Goal: Information Seeking & Learning: Find specific fact

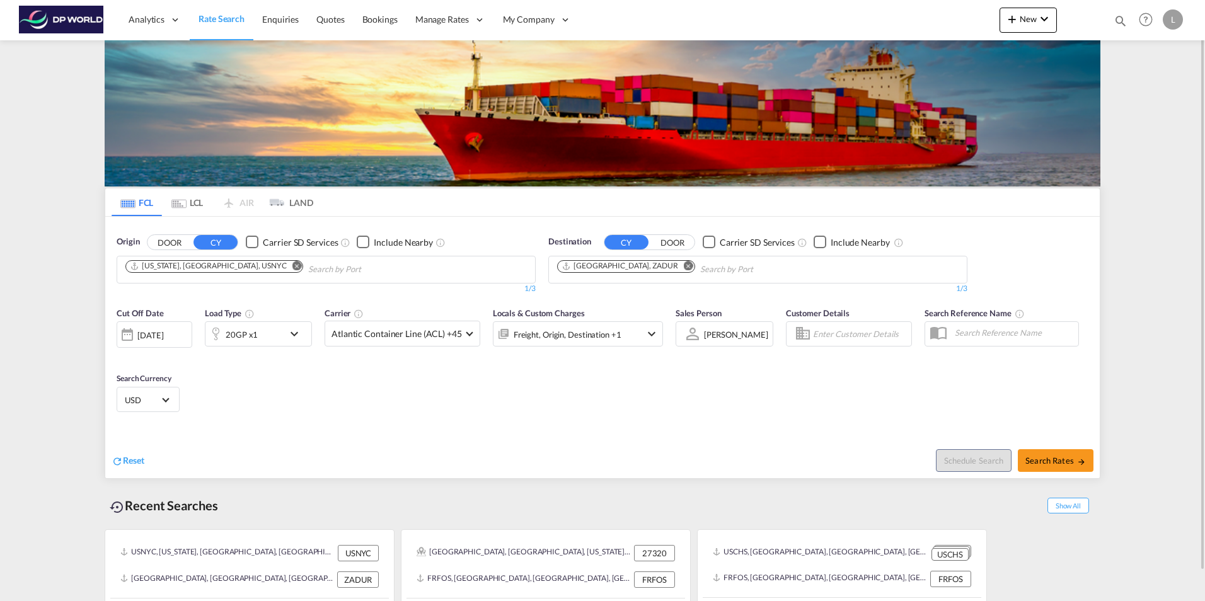
click at [434, 415] on div "Cut Off Date [DATE] [DATE] Load Type 20GP x1 Carrier Atlantic Container Line (A…" at bounding box center [602, 362] width 994 height 123
click at [222, 260] on md-chip "[US_STATE], [GEOGRAPHIC_DATA], USNYC" at bounding box center [214, 266] width 178 height 13
click at [292, 268] on md-icon "Remove" at bounding box center [296, 265] width 9 height 9
click at [162, 268] on body "Analytics Reports Dashboard Rate Search Enquiries Quotes Bookings" at bounding box center [602, 300] width 1205 height 601
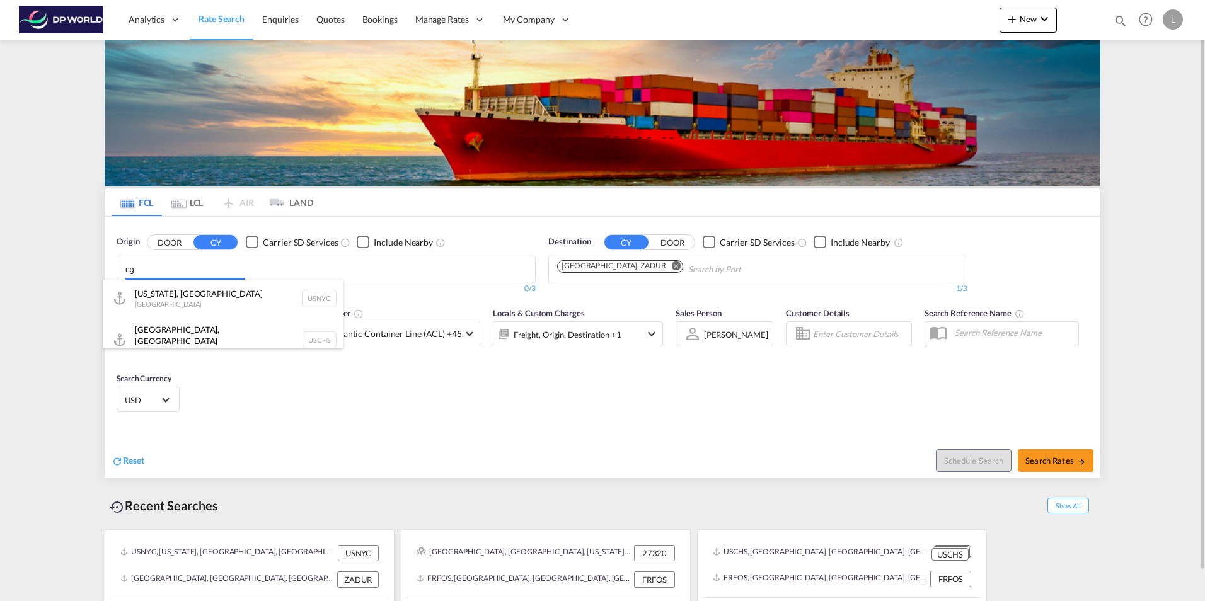
type input "c"
type input "h"
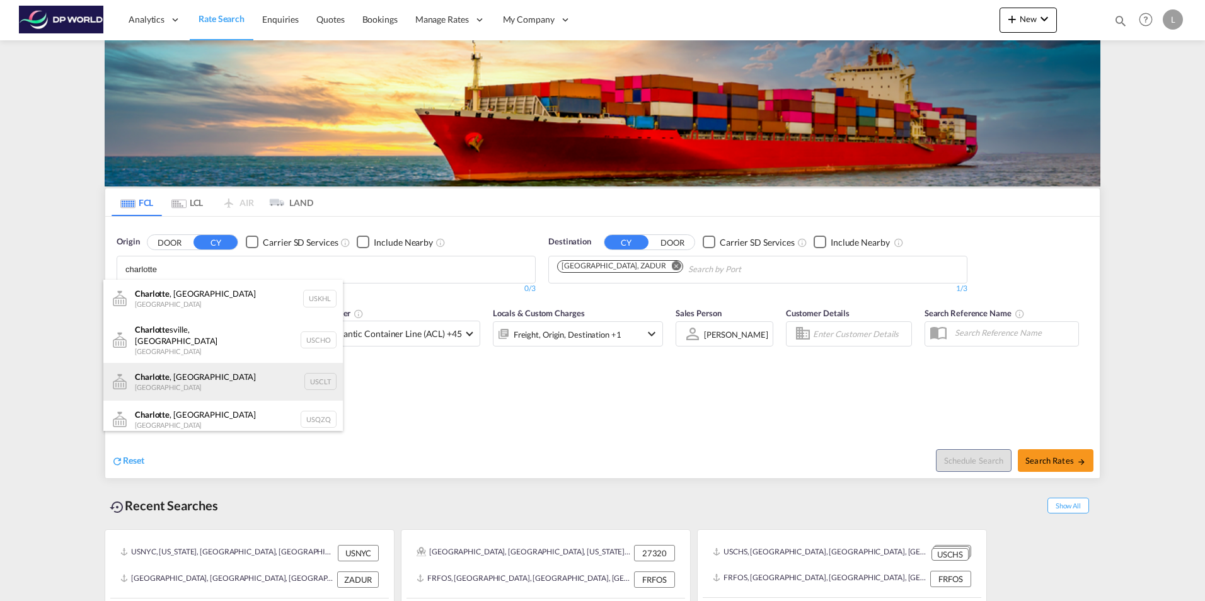
type input "charlotte"
click at [183, 372] on div "[GEOGRAPHIC_DATA] , [GEOGRAPHIC_DATA] United States USCLT" at bounding box center [222, 382] width 239 height 38
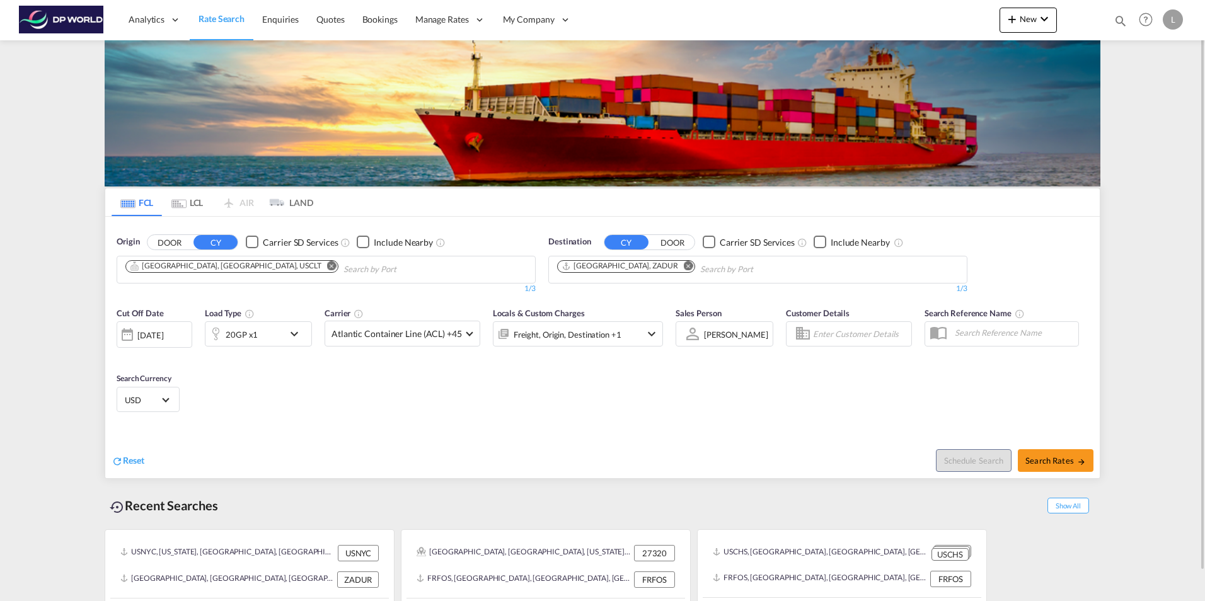
click at [684, 268] on md-icon "Remove" at bounding box center [688, 265] width 9 height 9
click at [603, 267] on input "Chips input." at bounding box center [617, 270] width 120 height 20
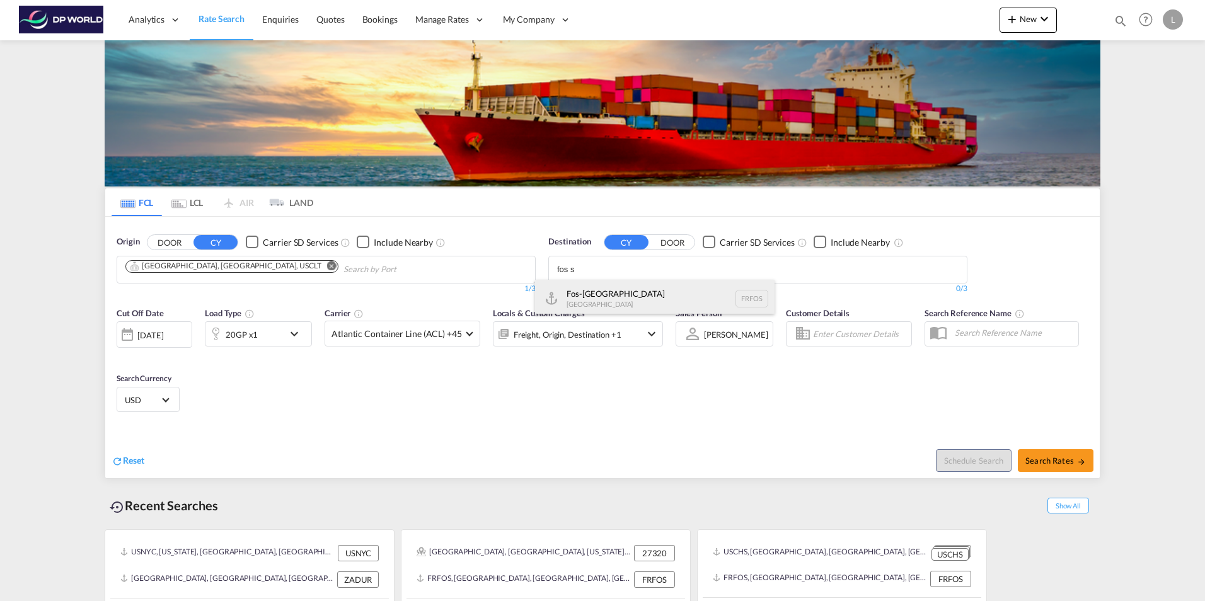
type input "fos s"
click at [609, 294] on div "Fos-sur-Mer [GEOGRAPHIC_DATA] [GEOGRAPHIC_DATA]" at bounding box center [654, 299] width 239 height 38
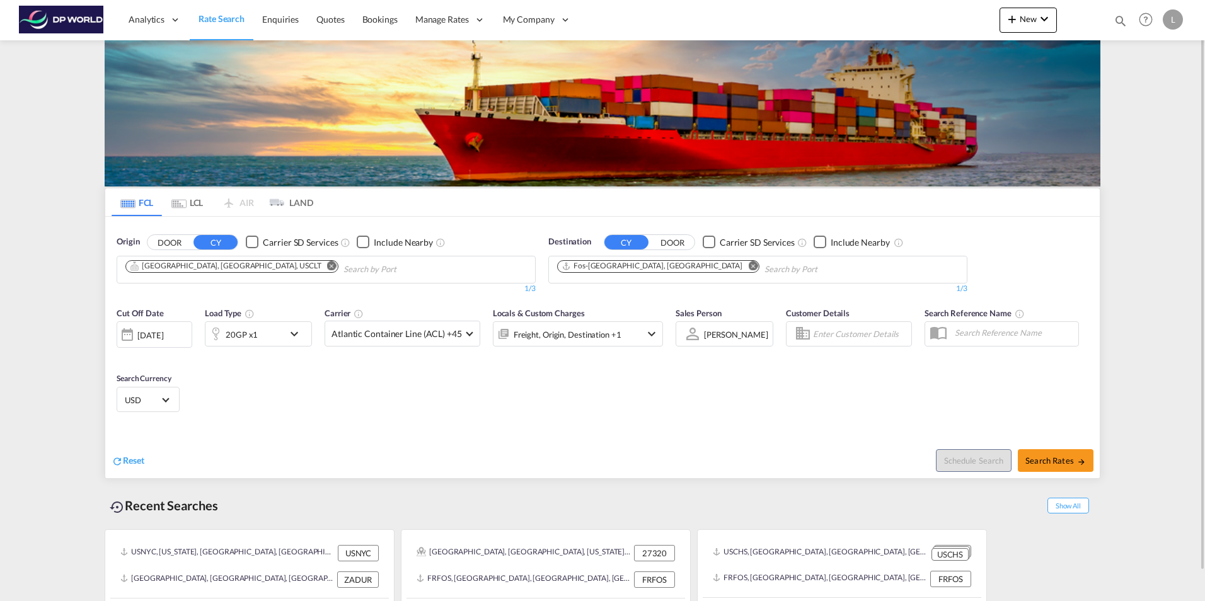
click at [295, 331] on md-icon "icon-chevron-down" at bounding box center [297, 333] width 21 height 15
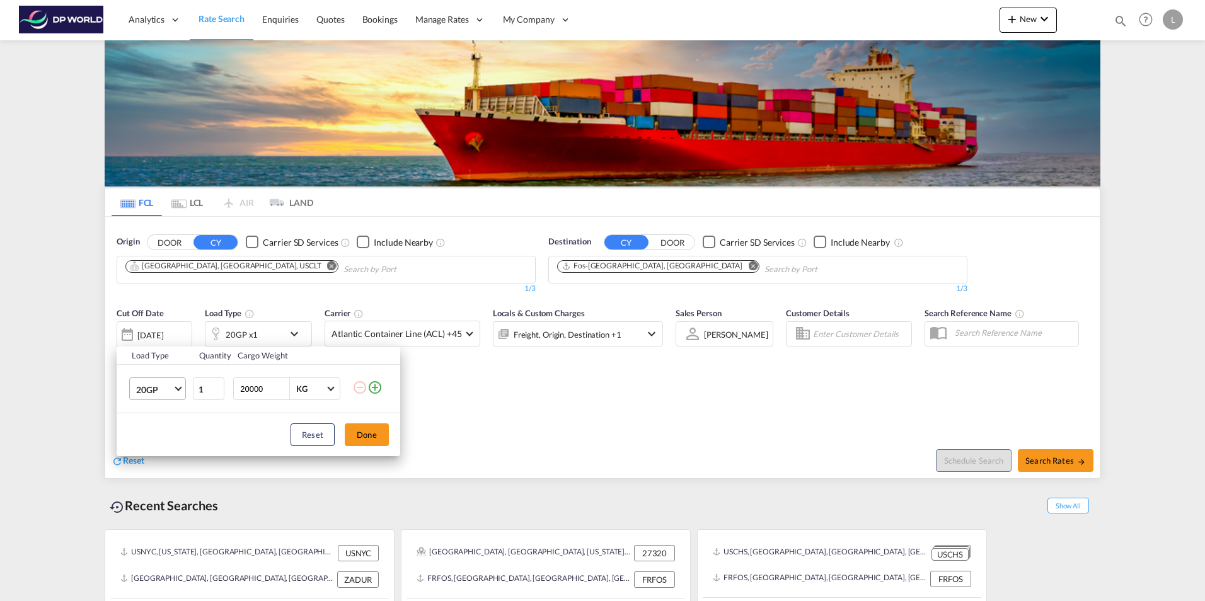
click at [182, 387] on md-select-value "20GP" at bounding box center [160, 388] width 50 height 21
click at [148, 446] on div "40HC" at bounding box center [147, 450] width 23 height 13
click at [219, 425] on div "Reset Done" at bounding box center [259, 434] width 284 height 43
click at [383, 435] on button "Done" at bounding box center [367, 435] width 44 height 23
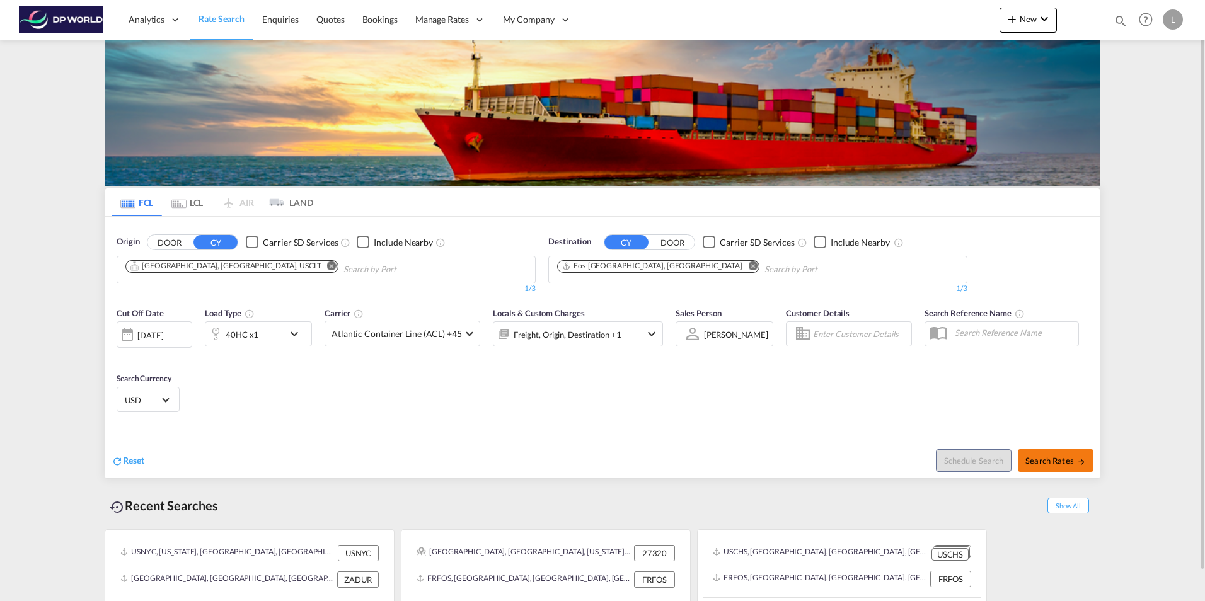
click at [1062, 457] on span "Search Rates" at bounding box center [1055, 461] width 61 height 10
type input "USCLT to FRFOS / [DATE]"
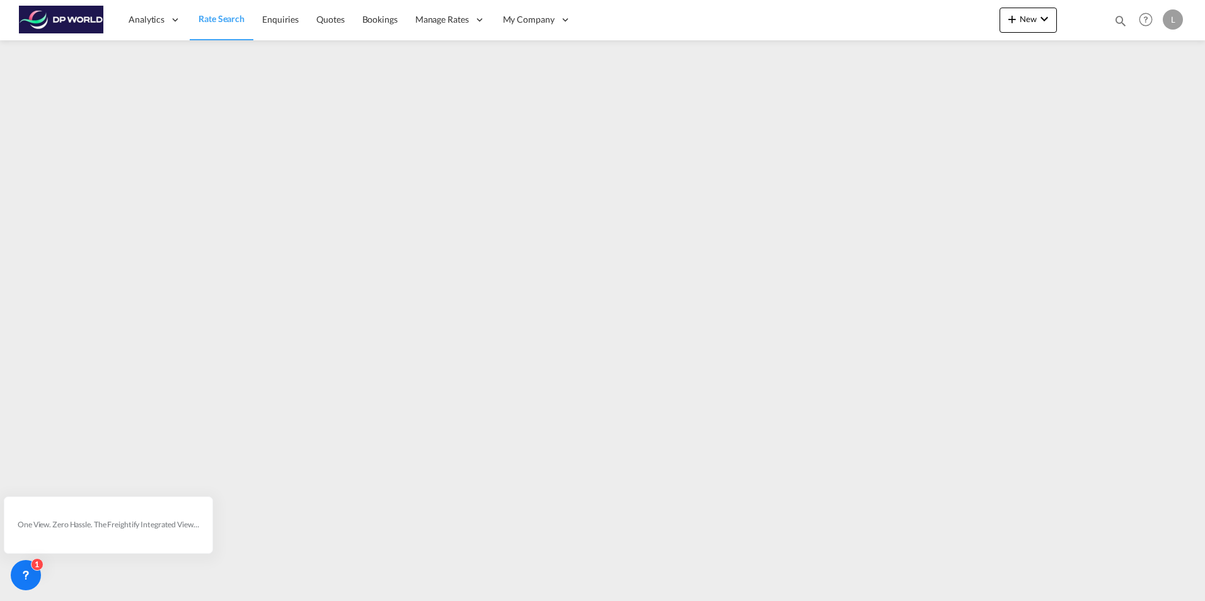
click at [224, 17] on span "Rate Search" at bounding box center [222, 18] width 46 height 11
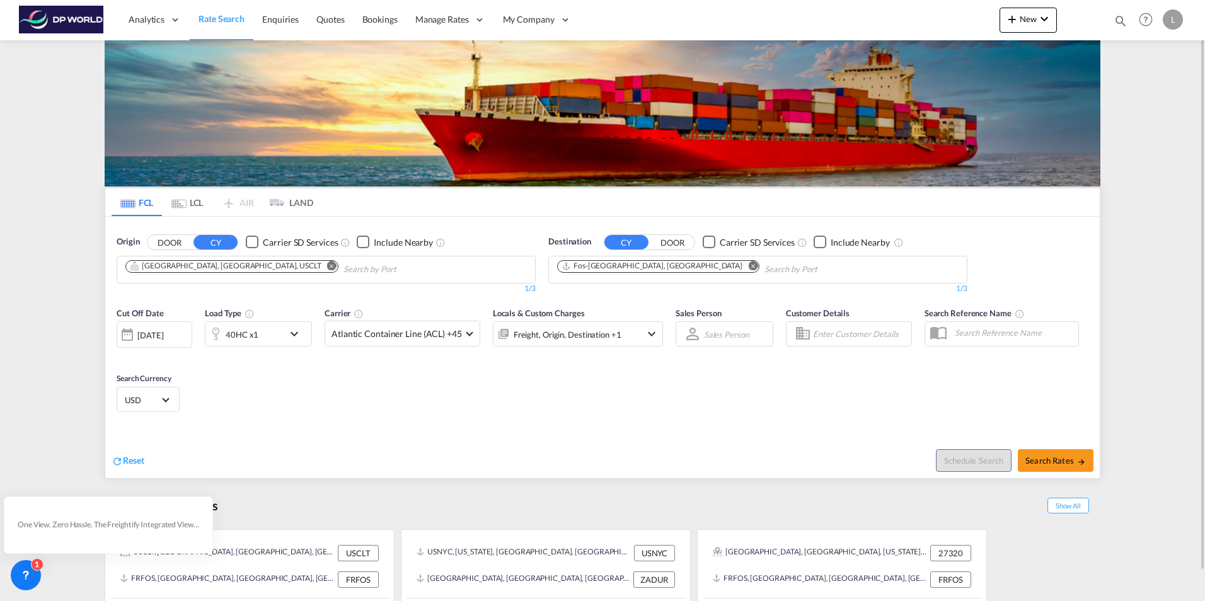
click at [251, 246] on div "Checkbox No Ink" at bounding box center [252, 242] width 13 height 13
click at [168, 241] on button "DOOR" at bounding box center [169, 242] width 44 height 14
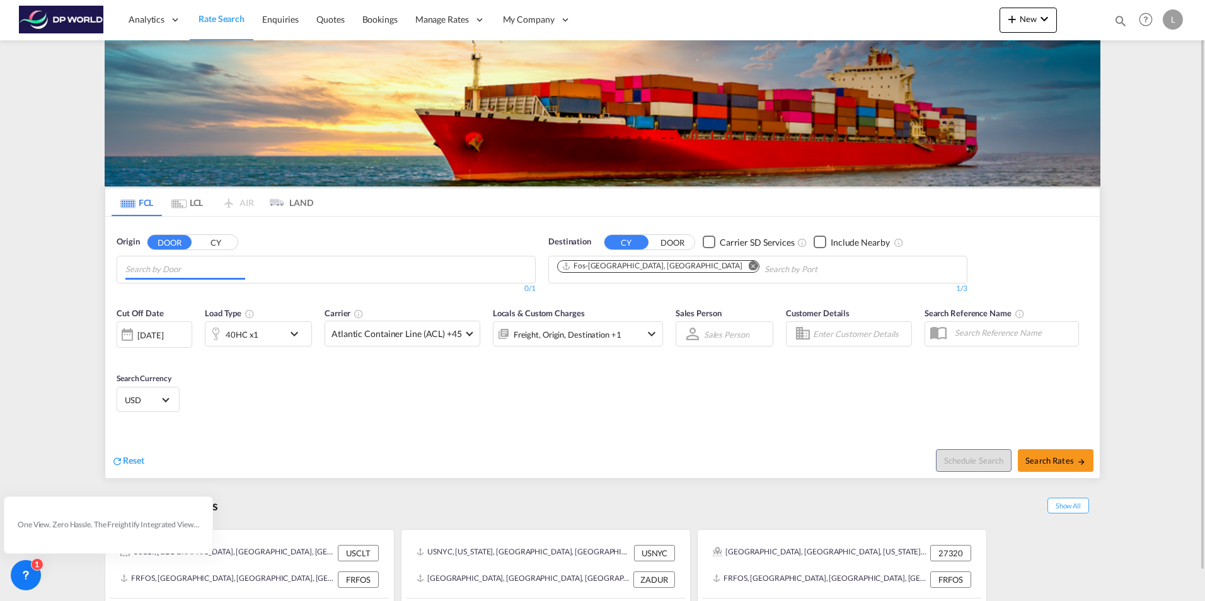
click at [166, 261] on input "Chips input." at bounding box center [185, 270] width 120 height 20
type input "r"
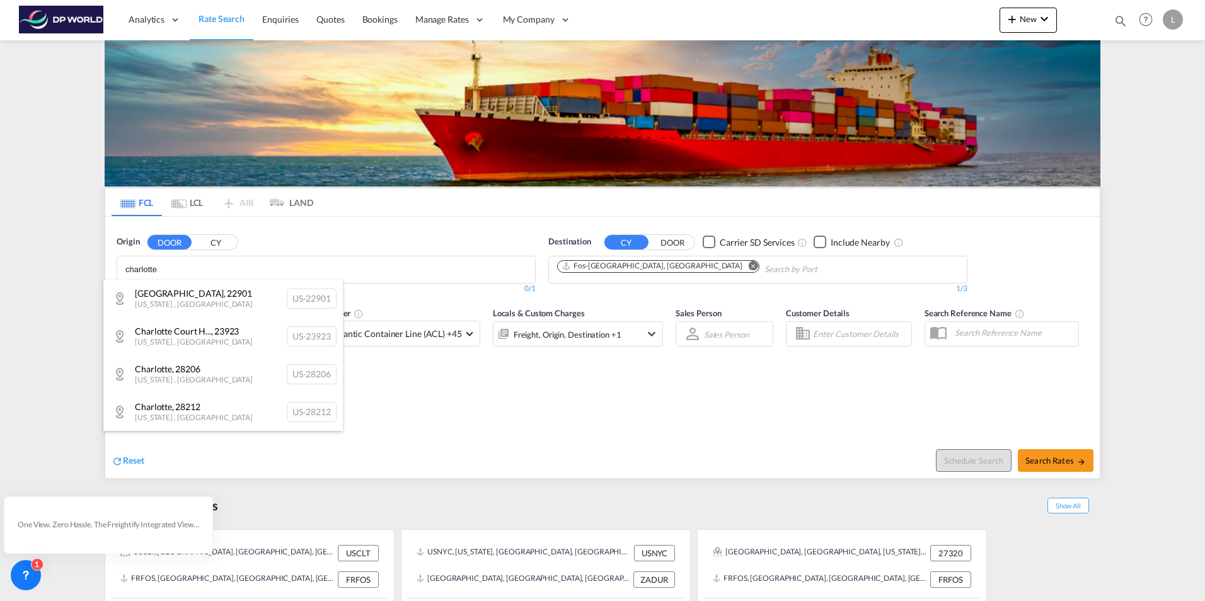
drag, startPoint x: 253, startPoint y: 262, endPoint x: 87, endPoint y: 263, distance: 166.4
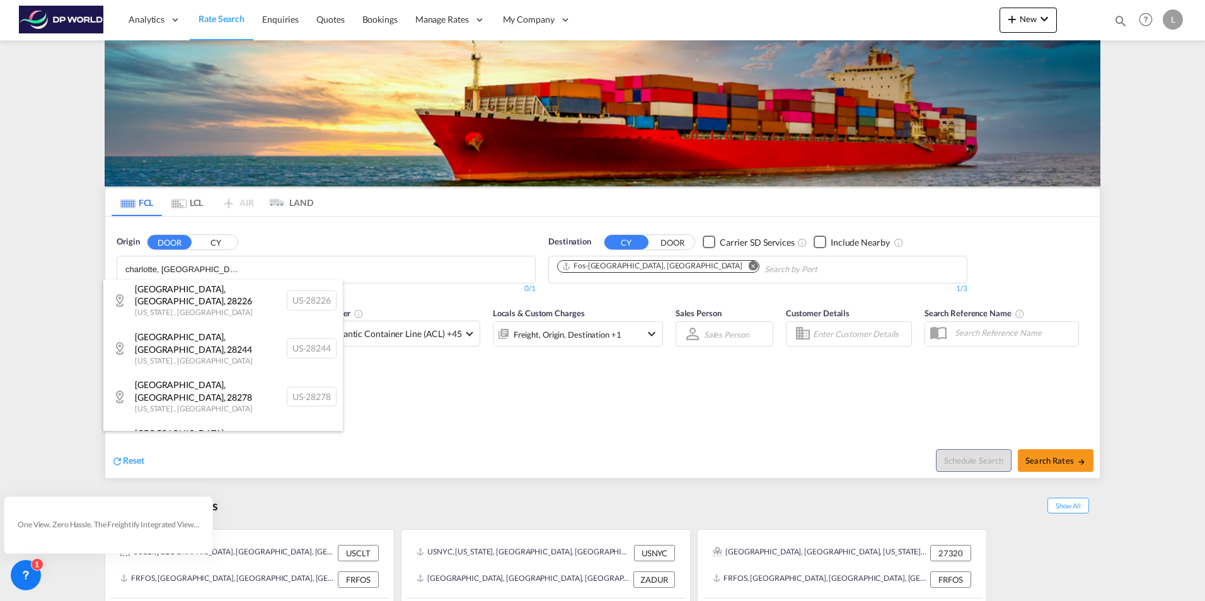
scroll to position [1085, 0]
type input "charlotte, [GEOGRAPHIC_DATA]"
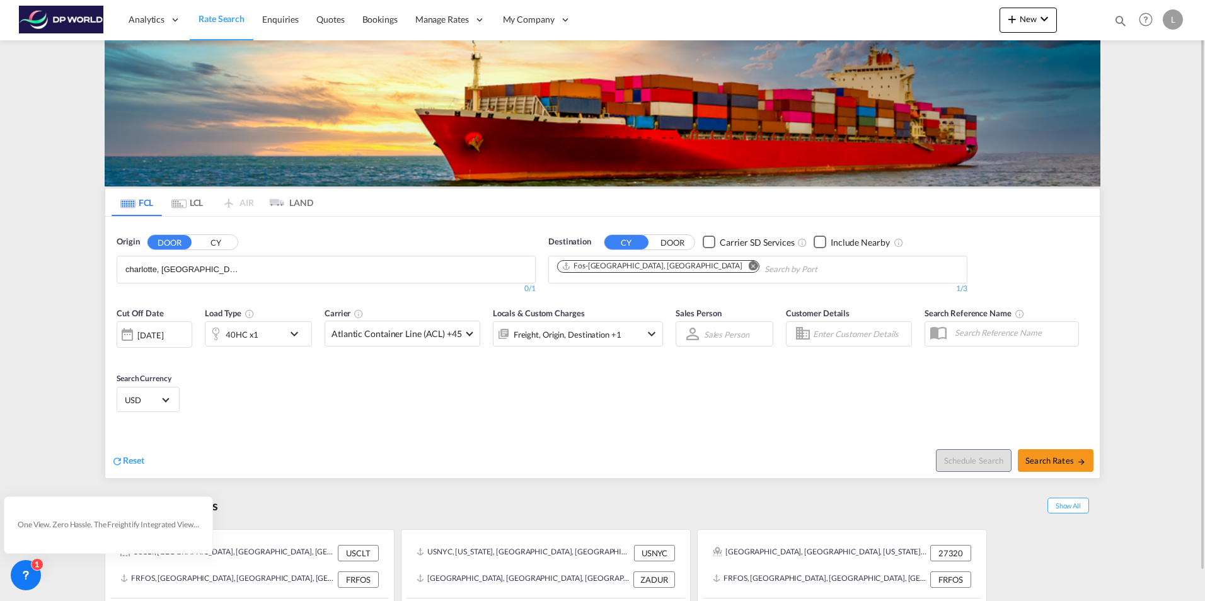
click at [192, 271] on body "Analytics Reports Dashboard Rate Search Enquiries Quotes Bookings" at bounding box center [602, 300] width 1205 height 601
click at [217, 241] on button "CY" at bounding box center [215, 242] width 44 height 14
click at [183, 274] on body "Analytics Reports Dashboard Rate Search Enquiries Quotes Bookings" at bounding box center [602, 300] width 1205 height 601
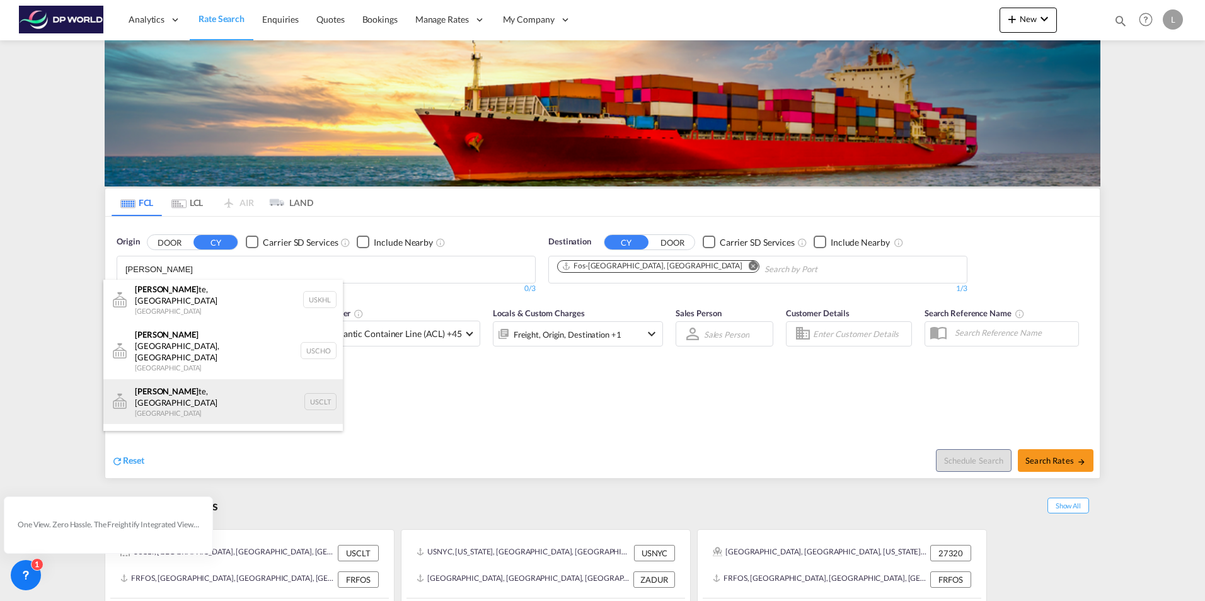
scroll to position [0, 0]
type input "[PERSON_NAME]"
click at [197, 382] on div "[PERSON_NAME], [GEOGRAPHIC_DATA] [GEOGRAPHIC_DATA] USCLT" at bounding box center [222, 404] width 239 height 45
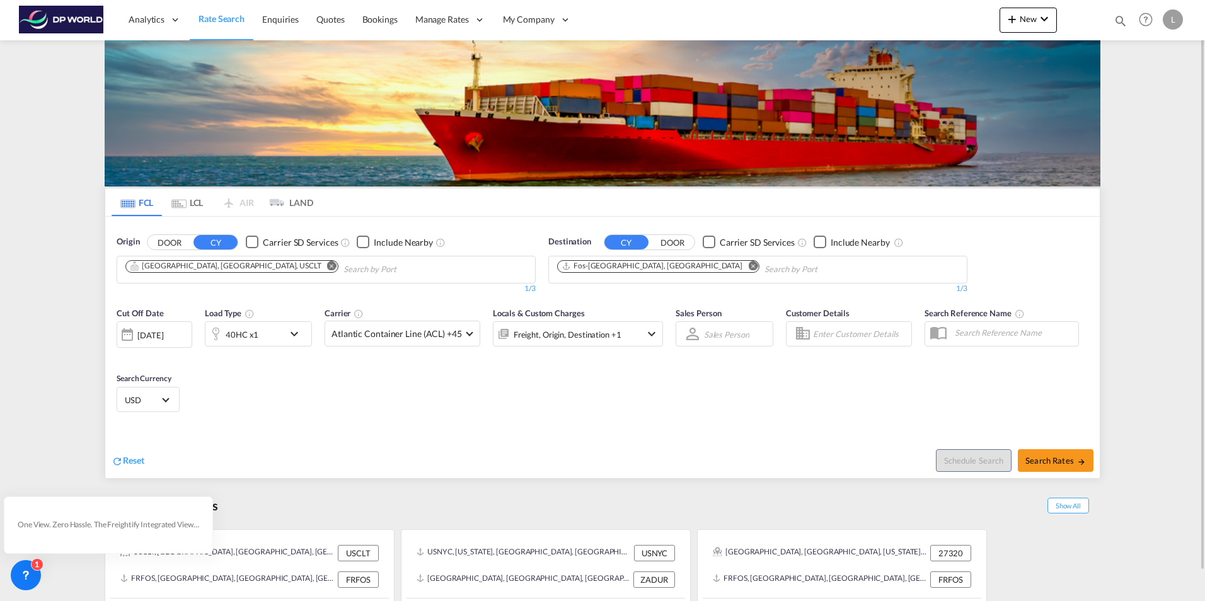
click at [367, 245] on div "Checkbox No Ink" at bounding box center [363, 242] width 13 height 13
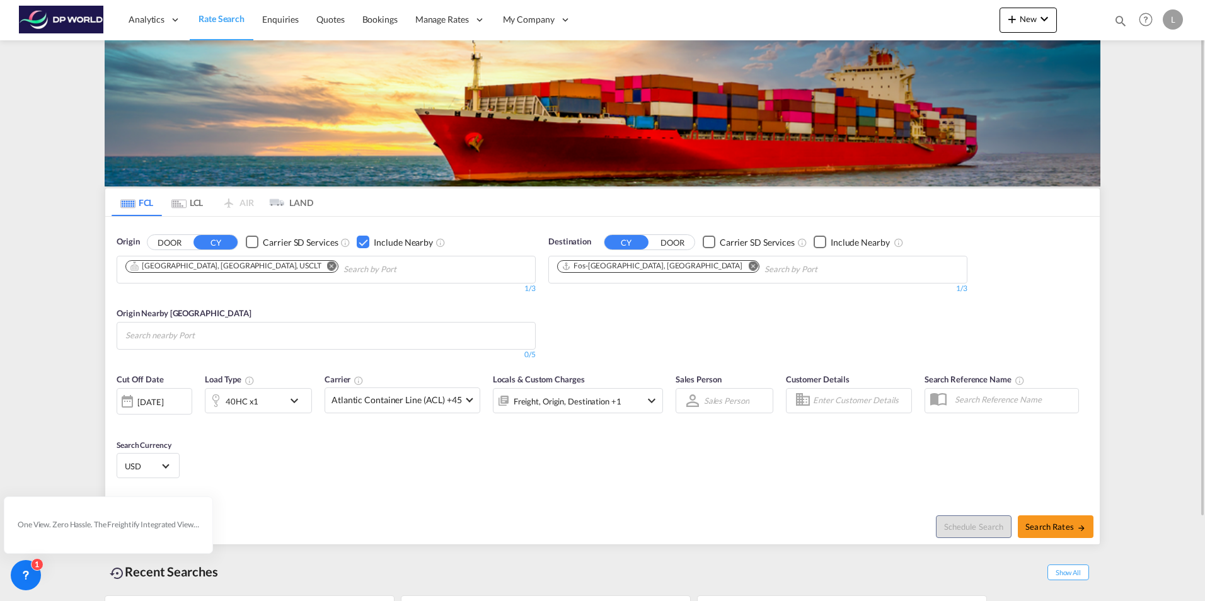
drag, startPoint x: 250, startPoint y: 244, endPoint x: 344, endPoint y: 279, distance: 100.9
click at [251, 244] on div "Checkbox No Ink" at bounding box center [252, 242] width 13 height 13
drag, startPoint x: 1054, startPoint y: 524, endPoint x: 998, endPoint y: 487, distance: 66.8
click at [1052, 524] on span "Search Rates" at bounding box center [1055, 527] width 61 height 10
type input "USCLT to FRFOS / [DATE]"
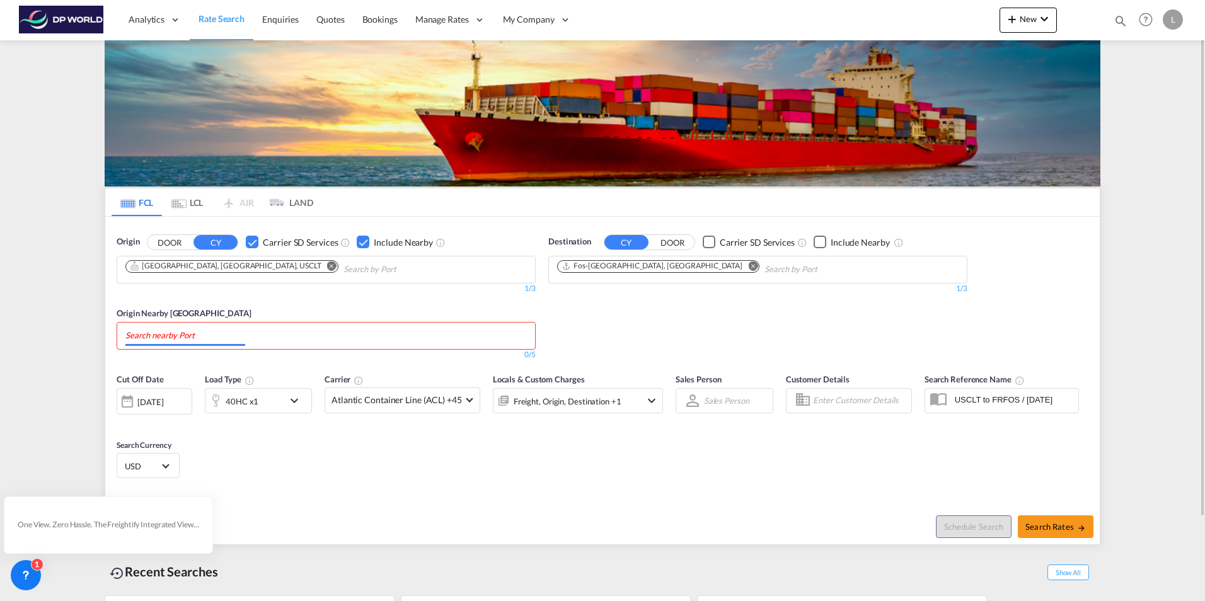
click at [209, 334] on input "Chips input." at bounding box center [185, 336] width 120 height 20
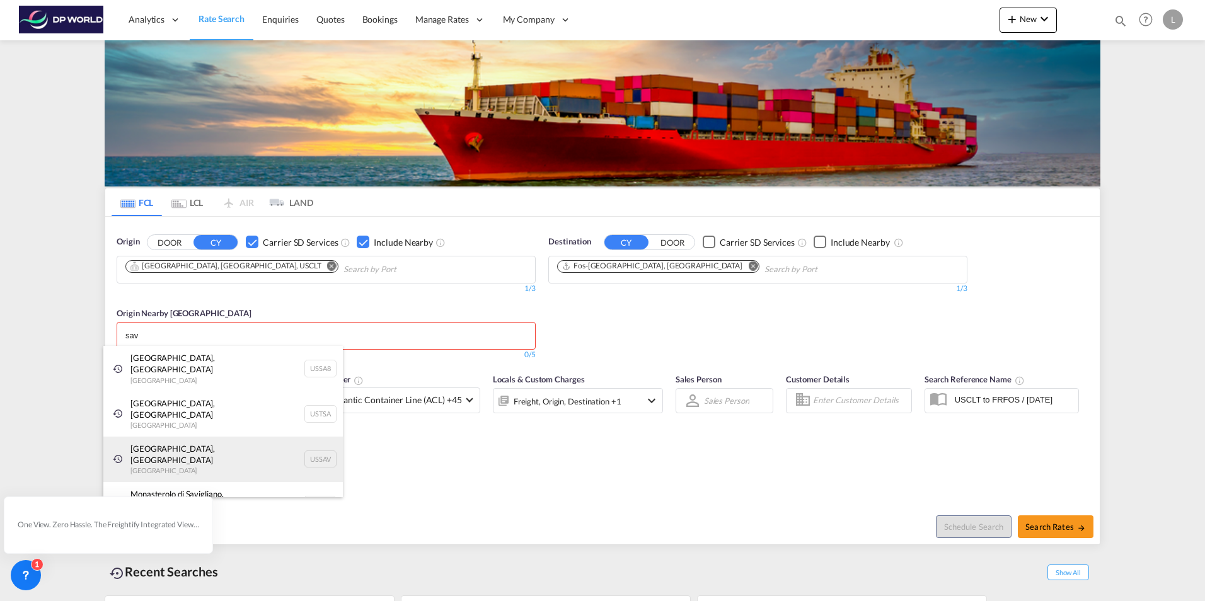
type input "sav"
click at [182, 437] on div "[GEOGRAPHIC_DATA], [GEOGRAPHIC_DATA] [GEOGRAPHIC_DATA] USSAV" at bounding box center [222, 459] width 239 height 45
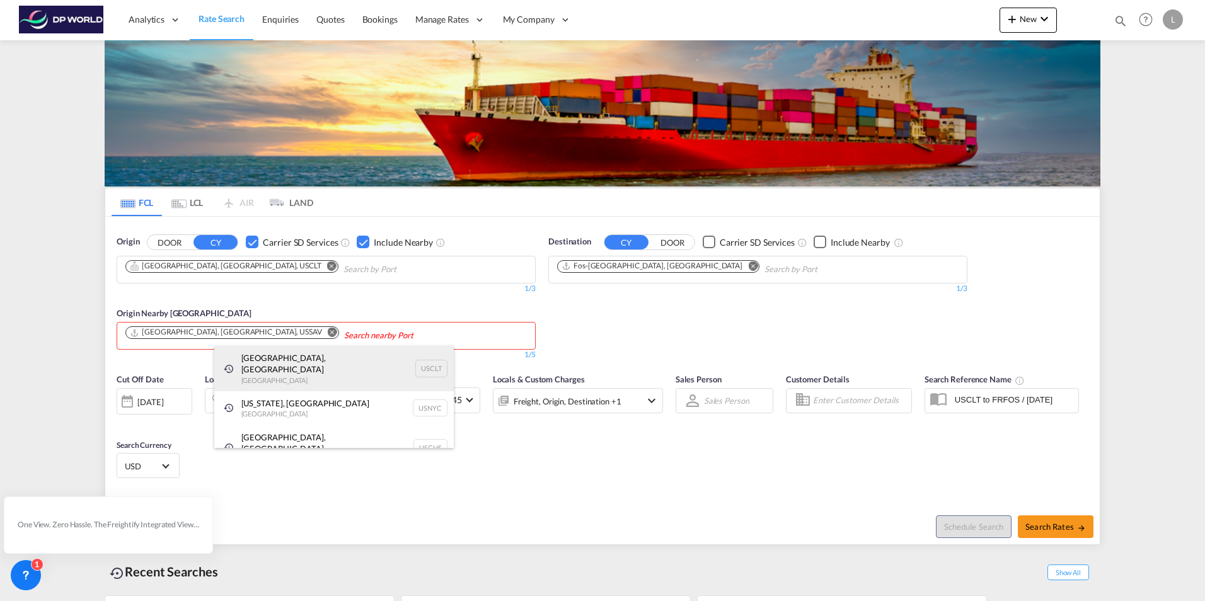
click at [303, 369] on div "[GEOGRAPHIC_DATA], [GEOGRAPHIC_DATA] [GEOGRAPHIC_DATA] USCLT" at bounding box center [333, 368] width 239 height 45
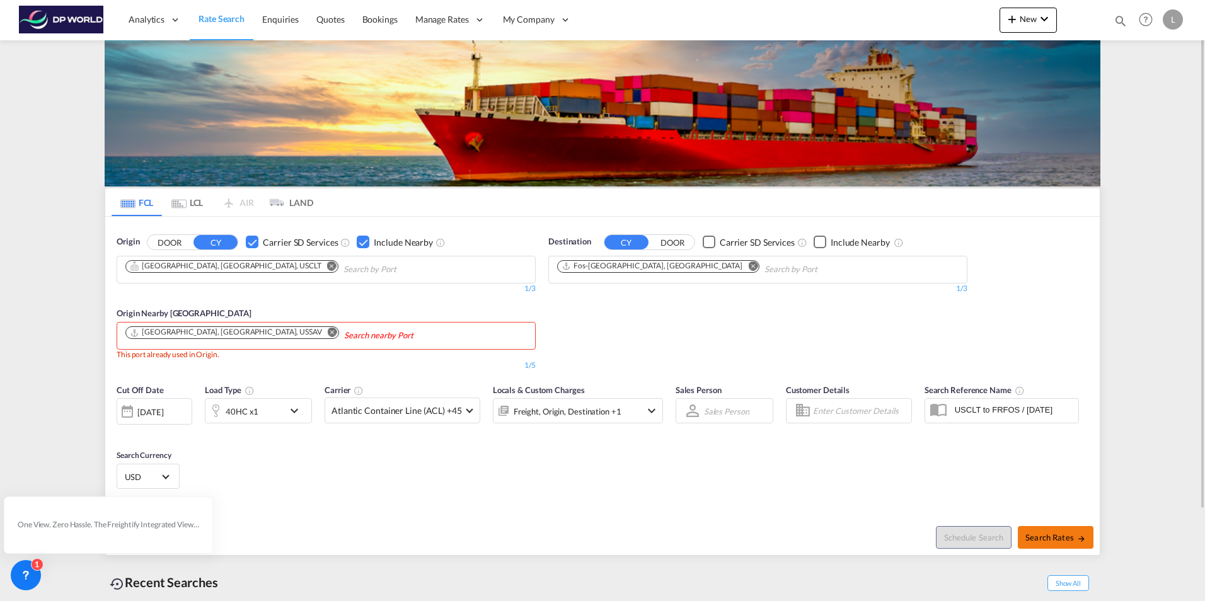
click at [1047, 540] on span "Search Rates" at bounding box center [1055, 538] width 61 height 10
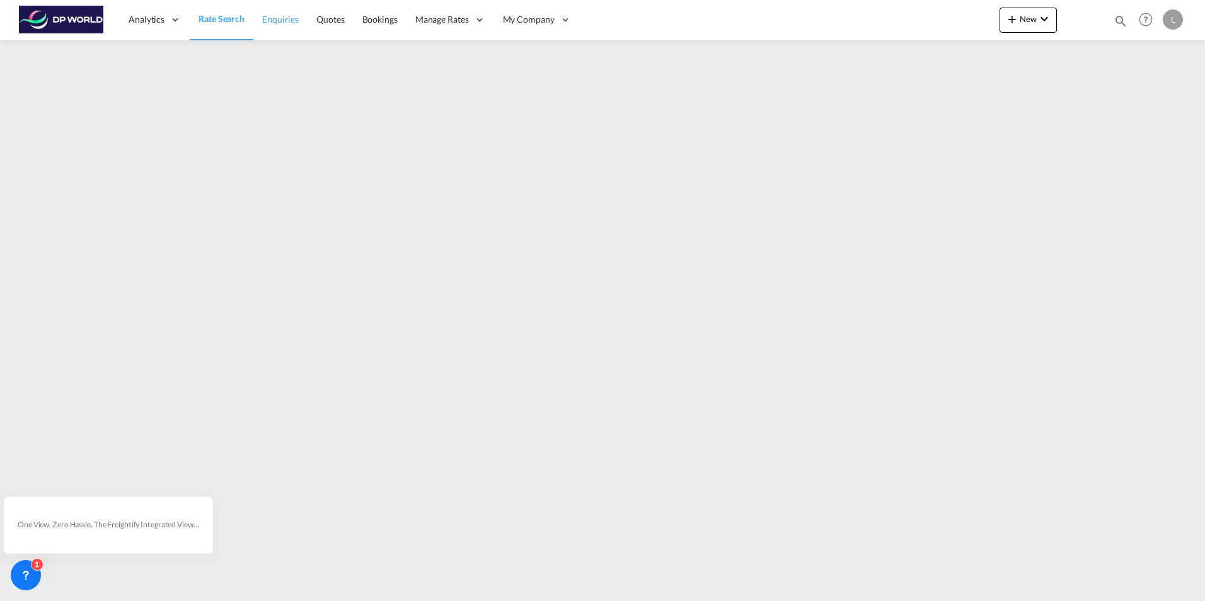
click at [287, 16] on span "Enquiries" at bounding box center [280, 19] width 37 height 11
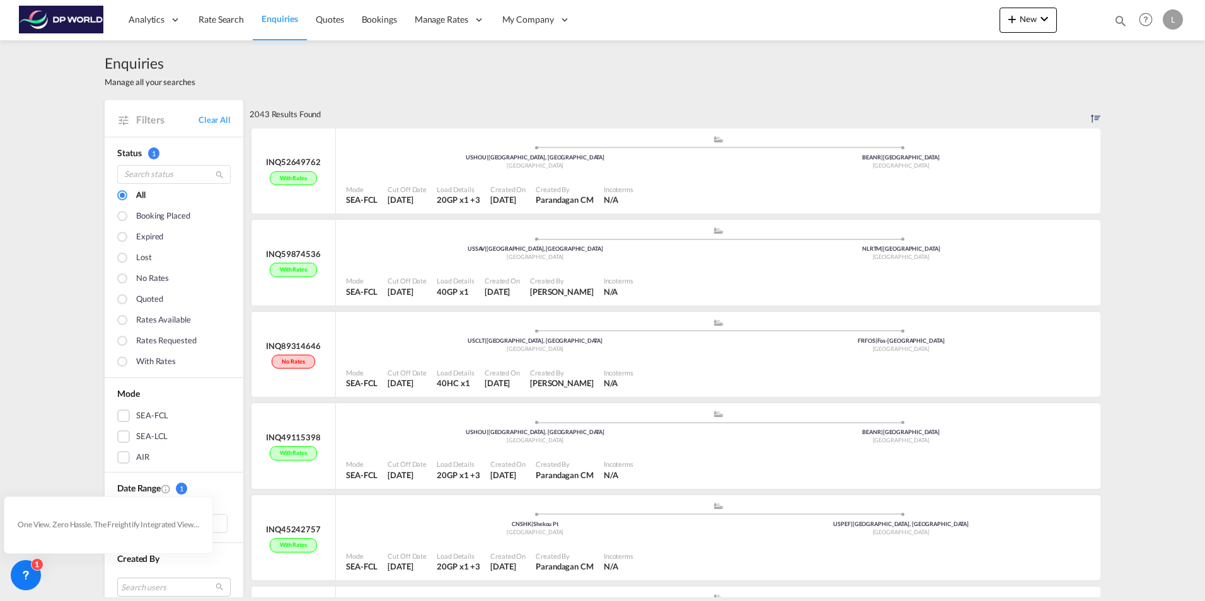
click at [117, 415] on div "SEA-FCL" at bounding box center [123, 416] width 13 height 13
click at [120, 321] on div at bounding box center [123, 321] width 13 height 13
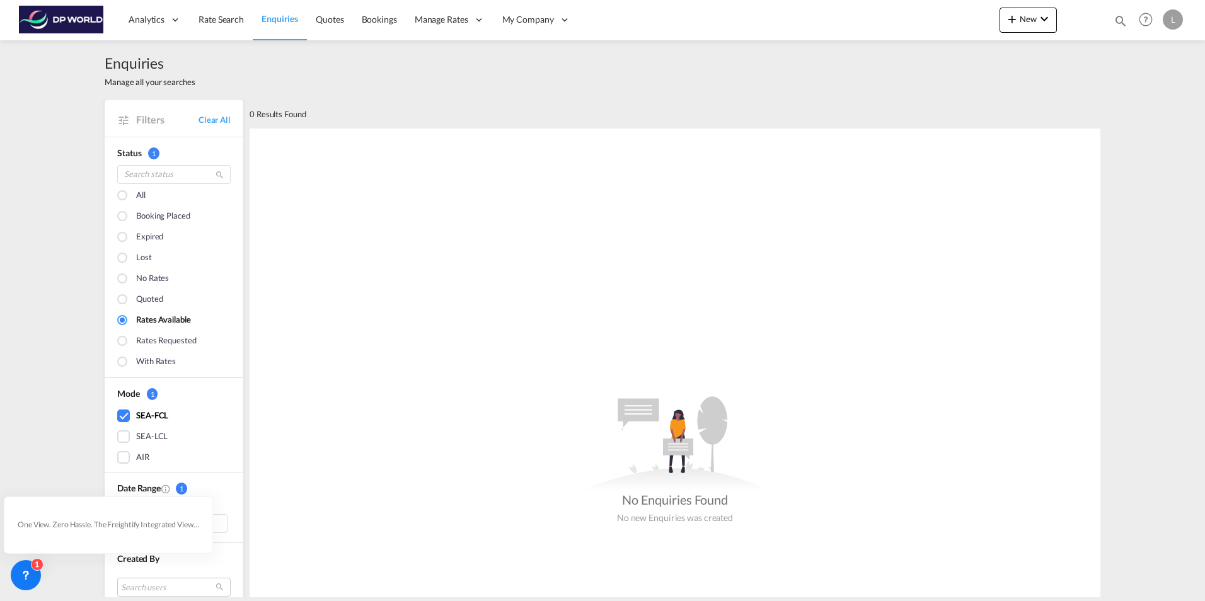
click at [117, 322] on div at bounding box center [123, 321] width 13 height 13
click at [117, 197] on div at bounding box center [123, 196] width 13 height 13
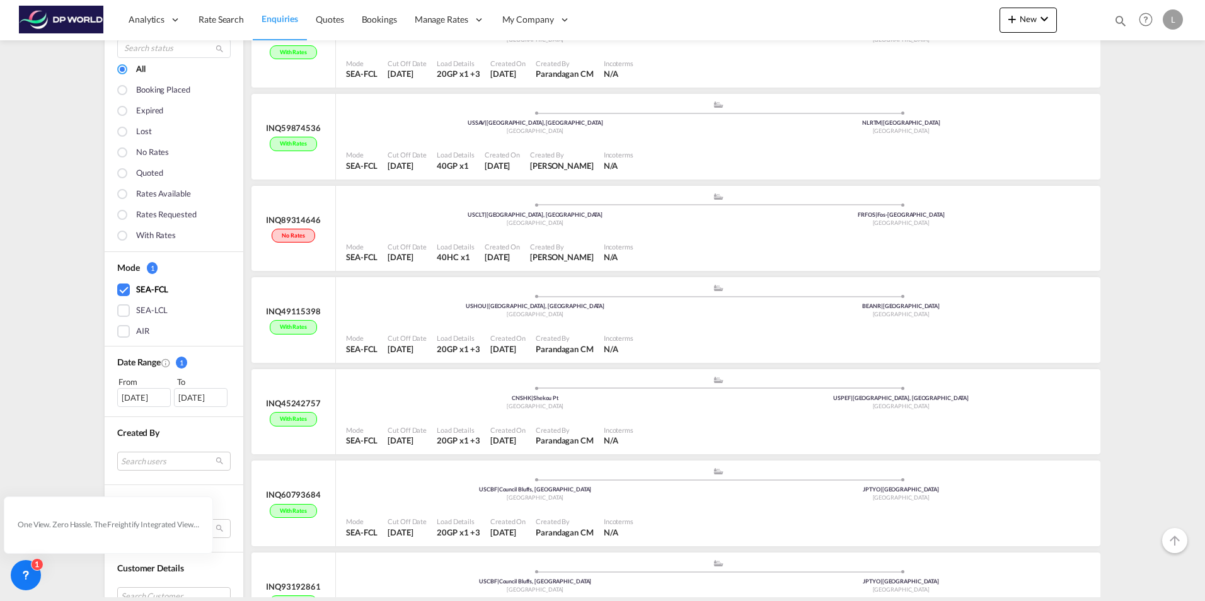
scroll to position [189, 0]
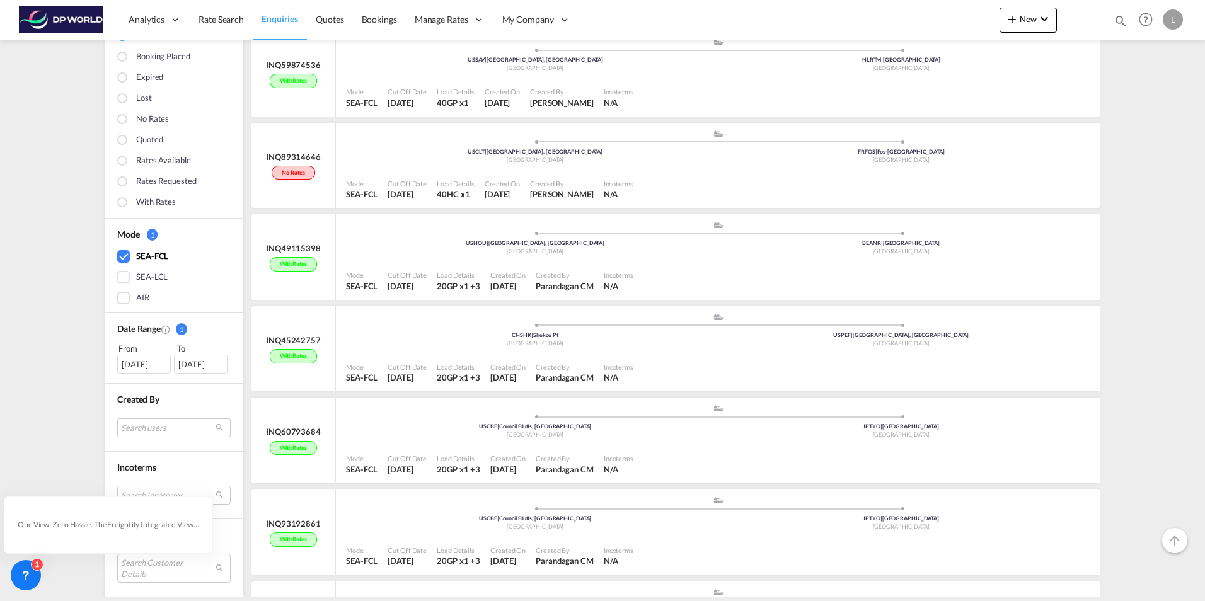
click at [158, 423] on md-select "Search users internal users internal_user [PERSON_NAME] [EMAIL_ADDRESS][DOMAIN_…" at bounding box center [173, 427] width 113 height 19
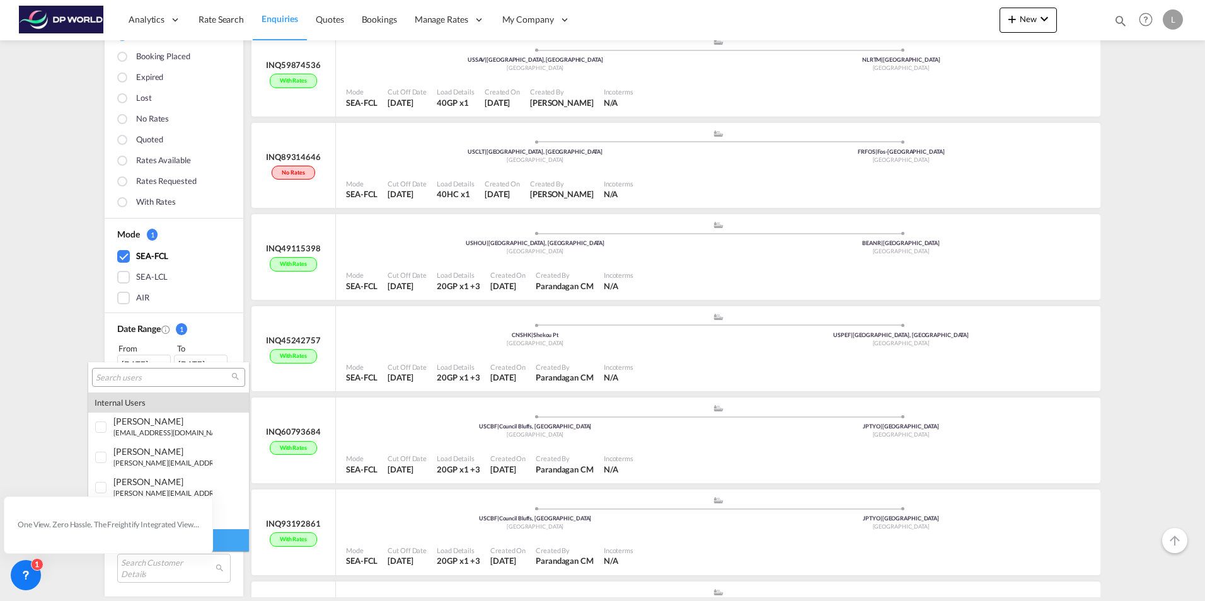
click at [166, 380] on input "search" at bounding box center [163, 377] width 135 height 11
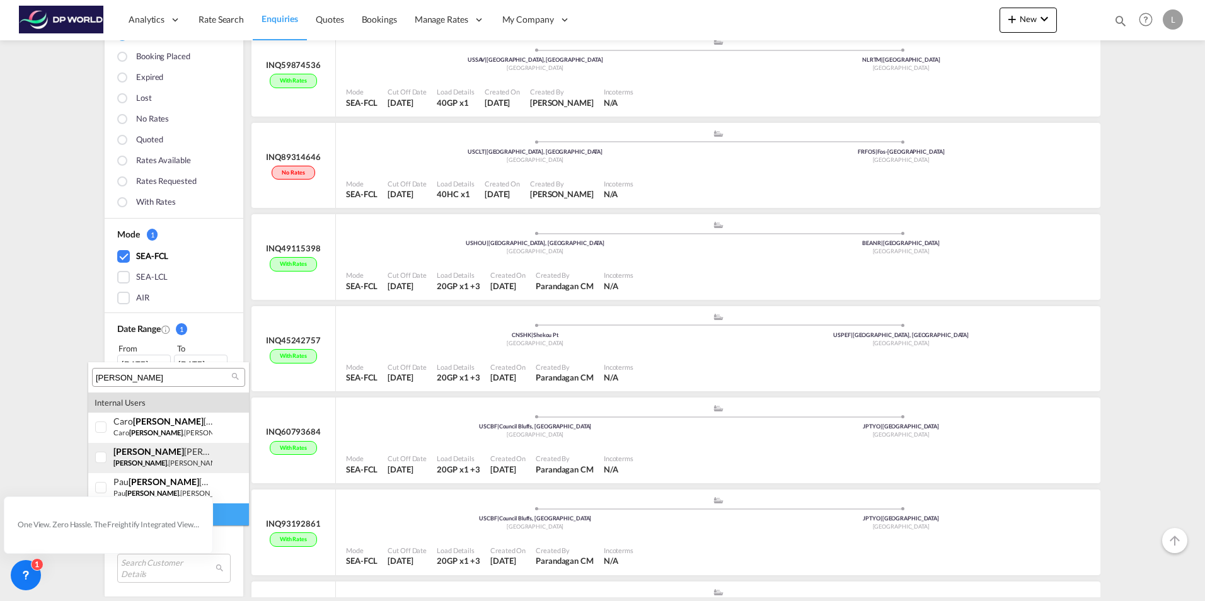
type input "[PERSON_NAME]"
click at [100, 457] on div at bounding box center [101, 458] width 13 height 13
click at [50, 328] on md-backdrop at bounding box center [602, 300] width 1205 height 601
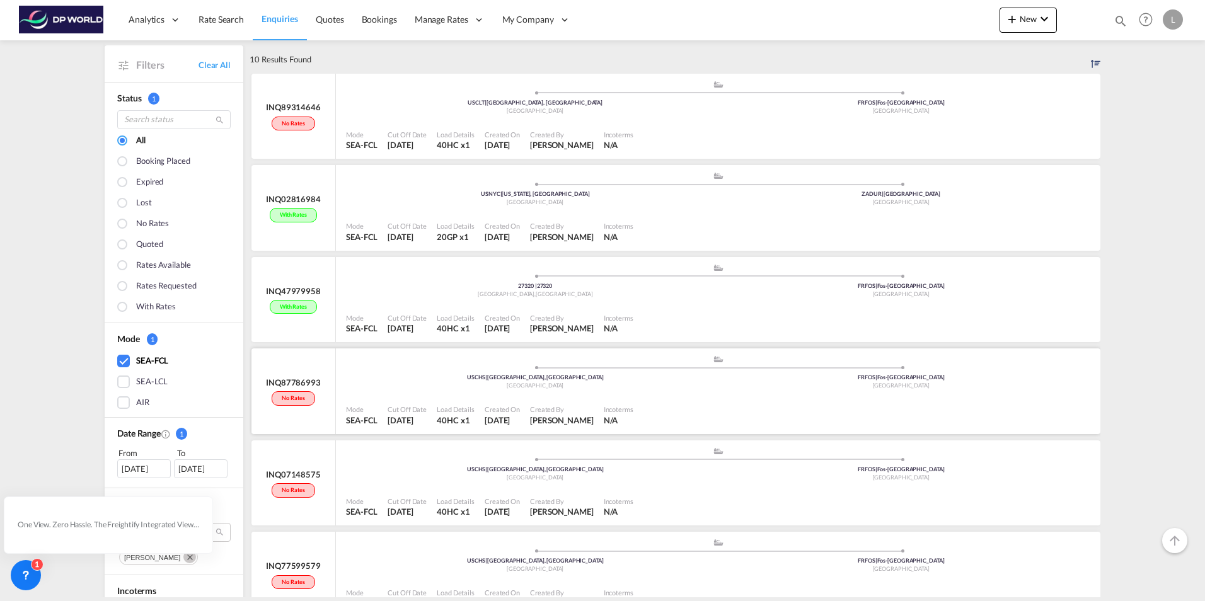
scroll to position [52, 0]
click at [293, 308] on div "With rates" at bounding box center [293, 310] width 47 height 14
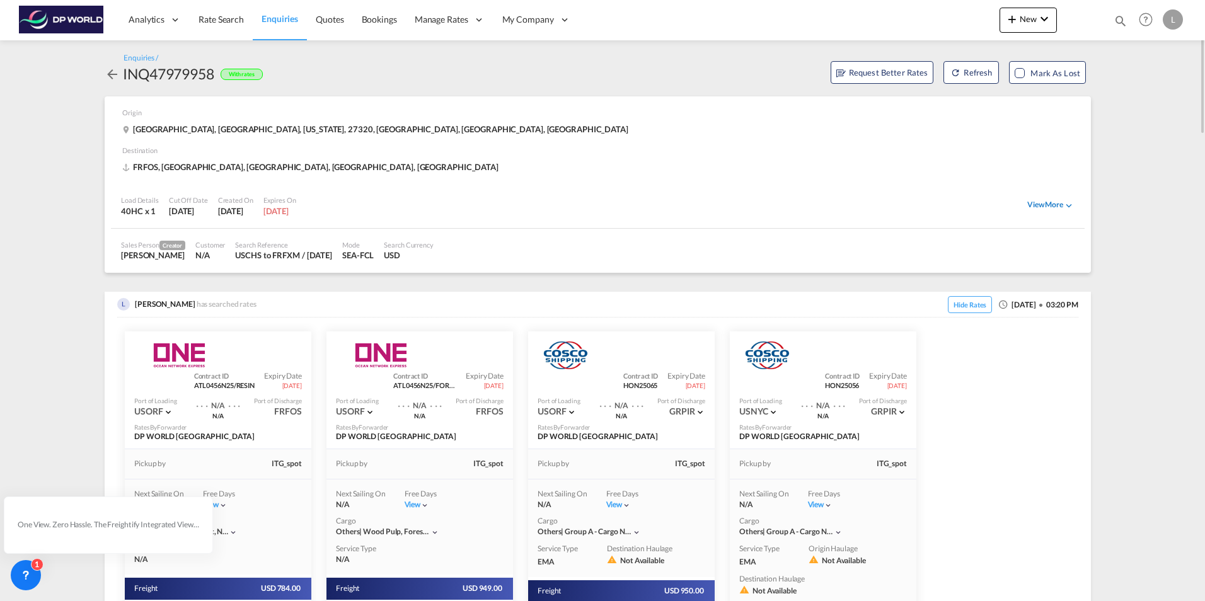
click at [1040, 202] on div "View More" at bounding box center [1050, 205] width 47 height 11
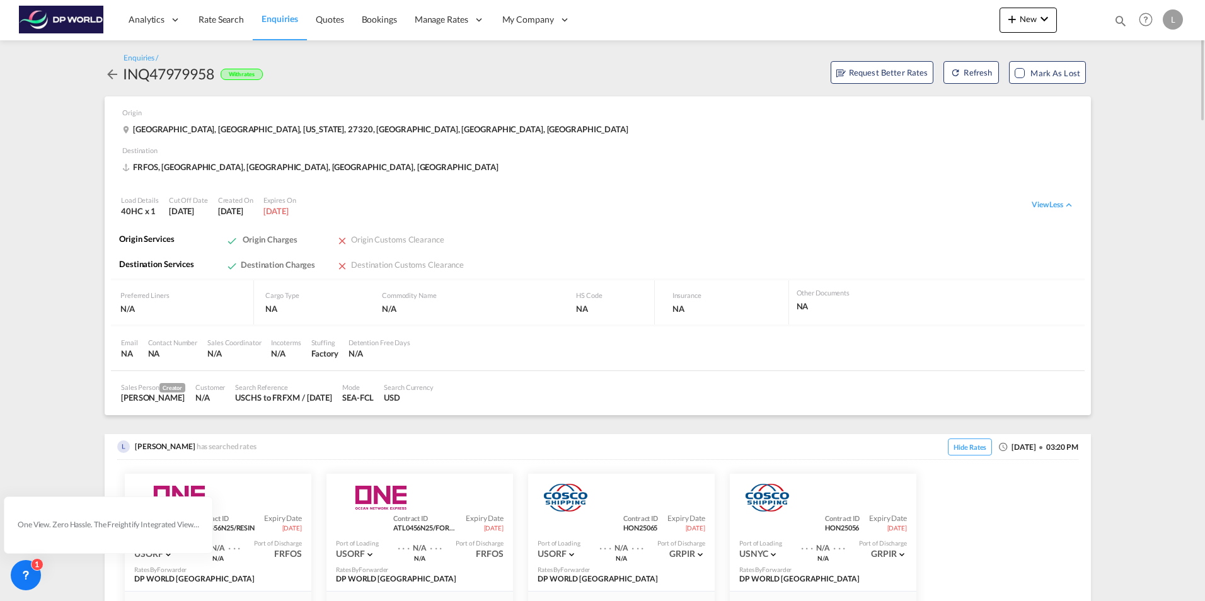
click at [110, 74] on md-icon "icon-arrow-left" at bounding box center [112, 74] width 15 height 15
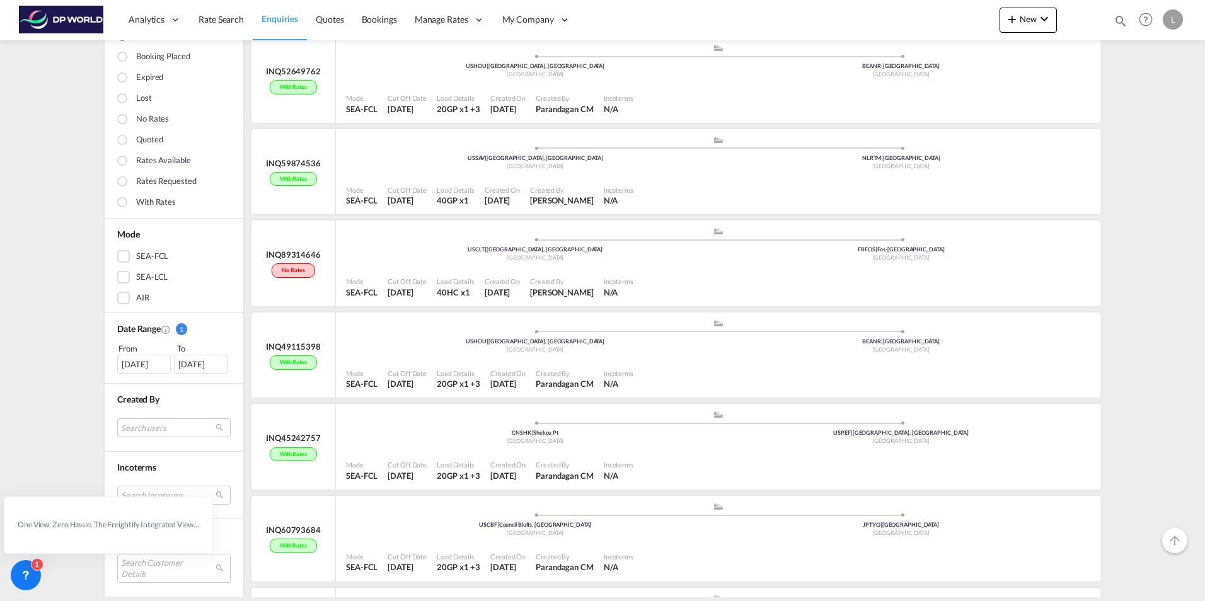
scroll to position [189, 0]
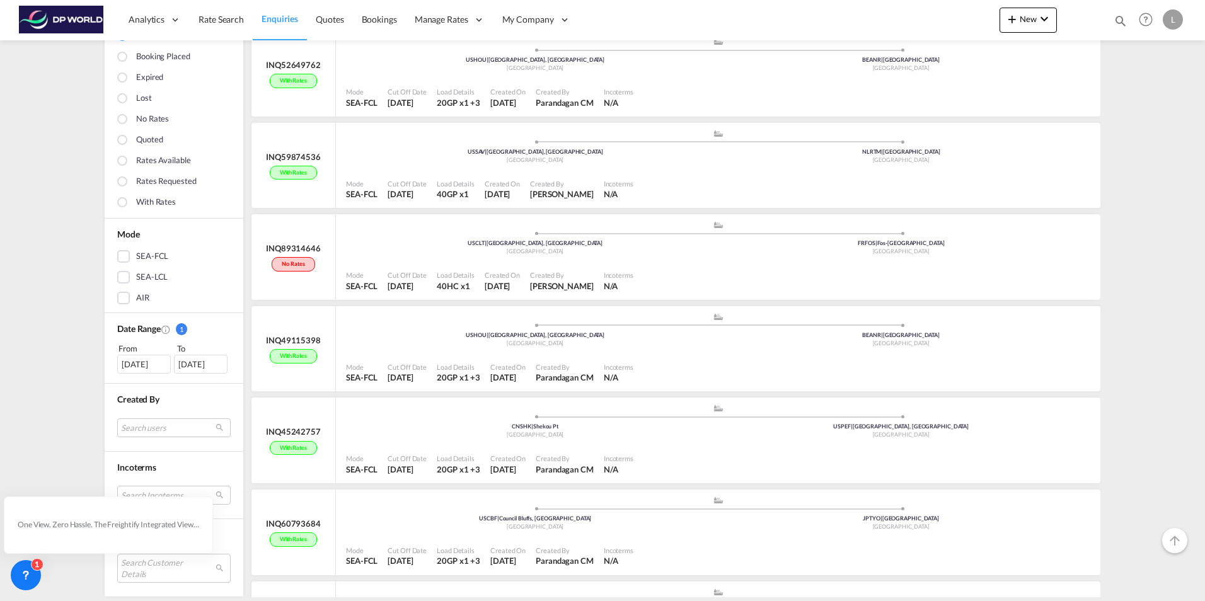
click at [17, 350] on div "Enquiries Manage all your searches Filters Clear All Status 1 All Booking place…" at bounding box center [602, 318] width 1205 height 557
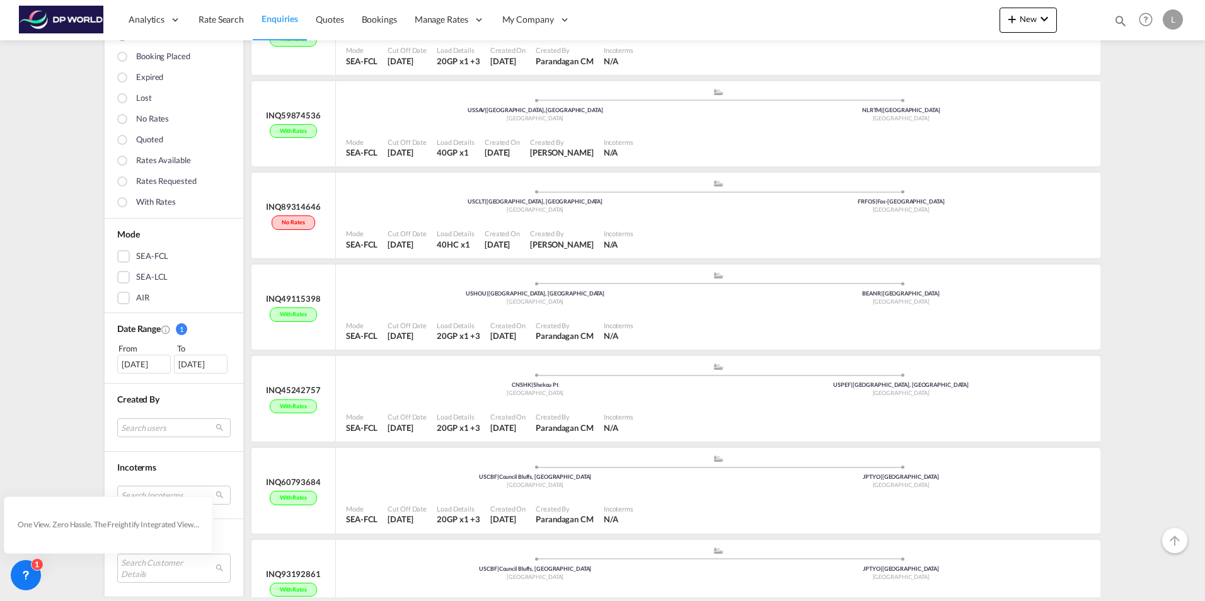
scroll to position [252, 0]
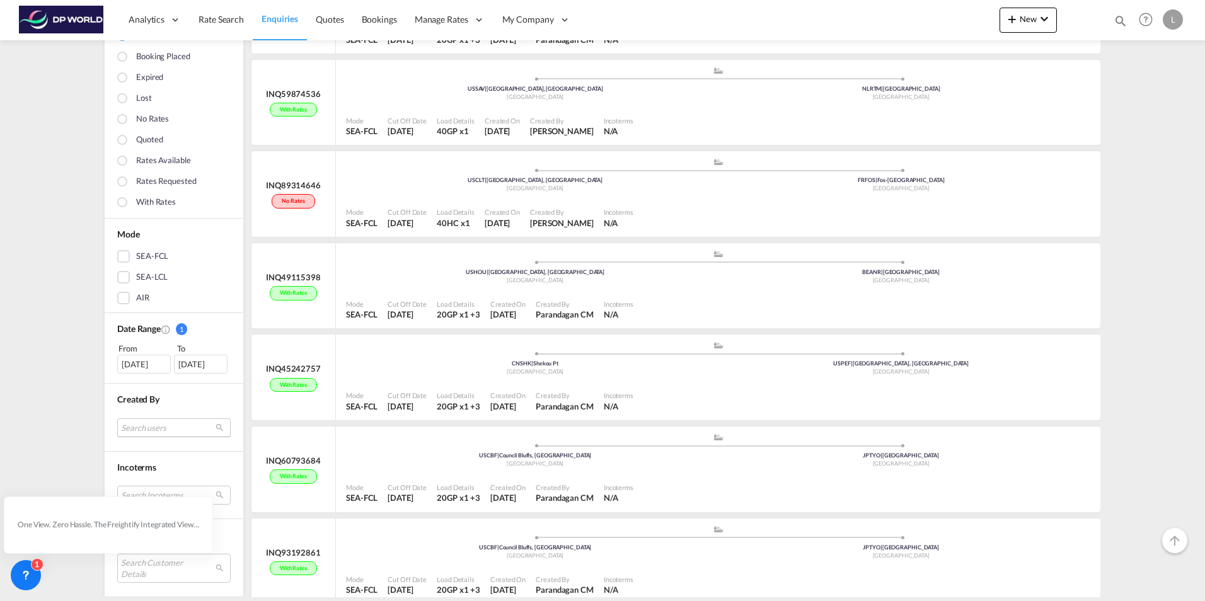
click at [152, 428] on md-select "Search users internal users internal_user [PERSON_NAME] [EMAIL_ADDRESS][DOMAIN_…" at bounding box center [173, 427] width 113 height 19
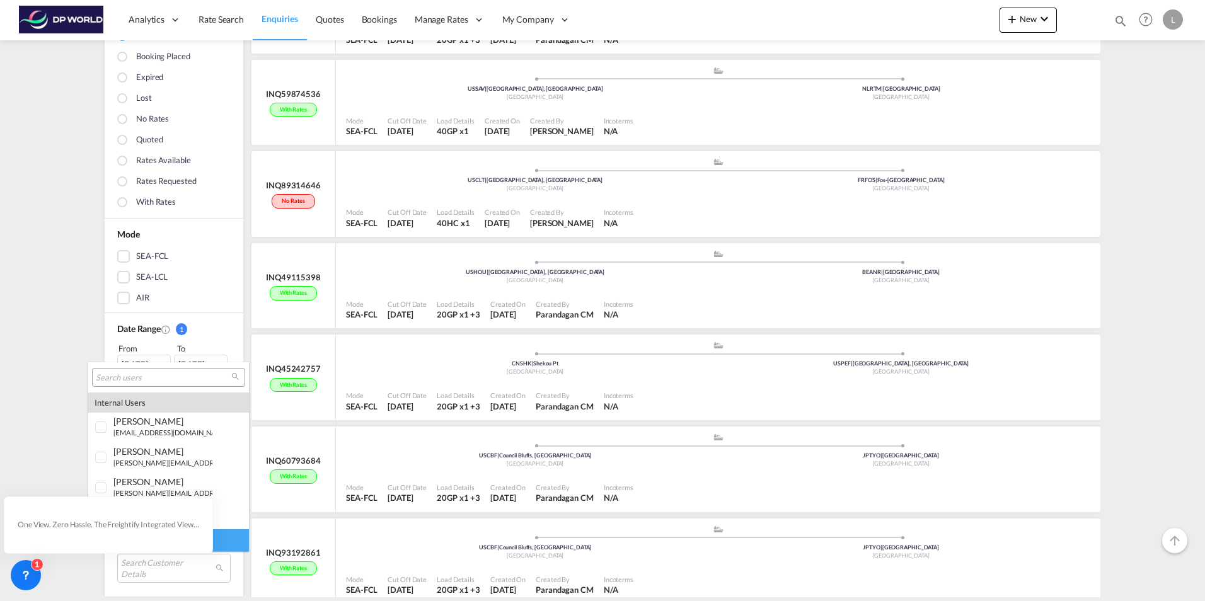
click at [135, 374] on input "search" at bounding box center [163, 377] width 135 height 11
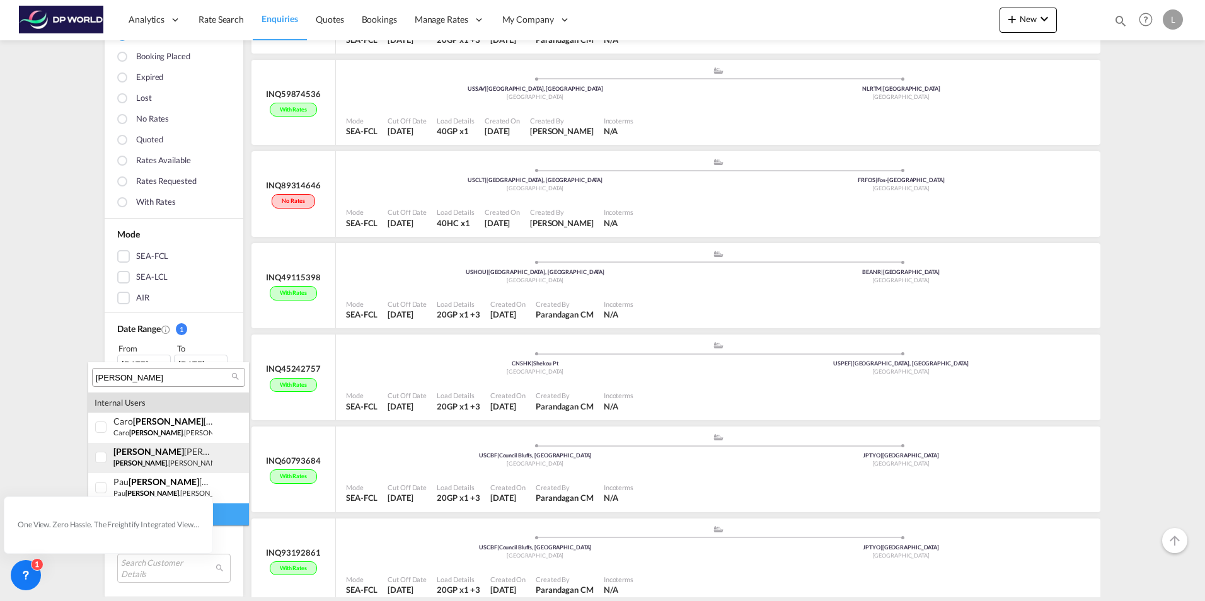
type input "[PERSON_NAME]"
click at [103, 458] on div at bounding box center [101, 458] width 13 height 13
click at [36, 322] on md-backdrop at bounding box center [602, 300] width 1205 height 601
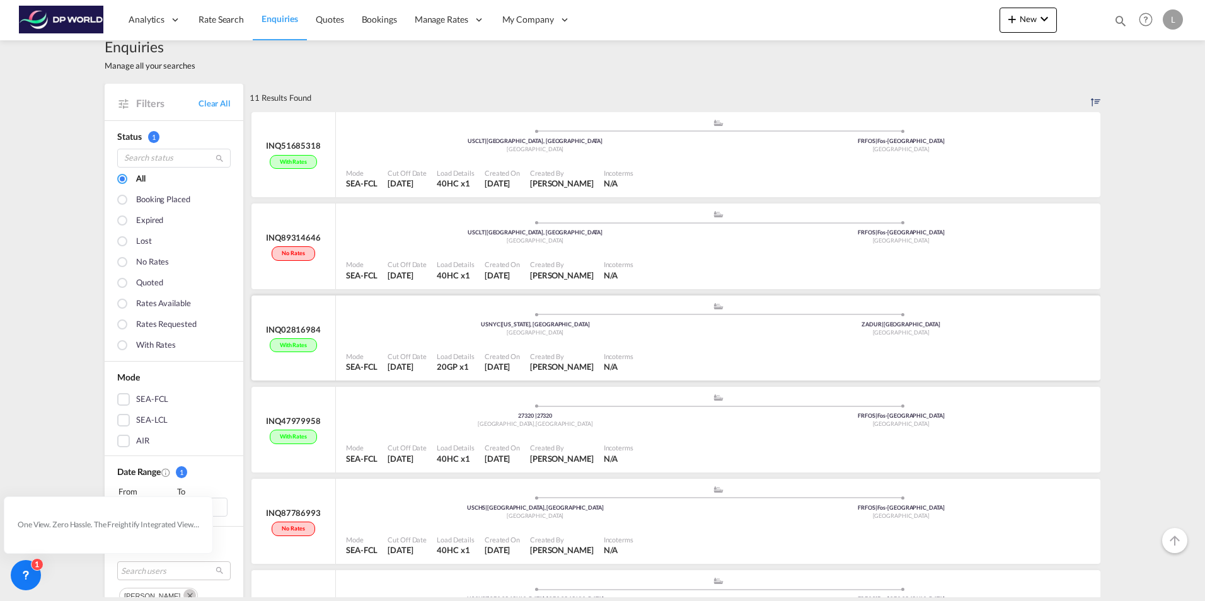
scroll to position [0, 0]
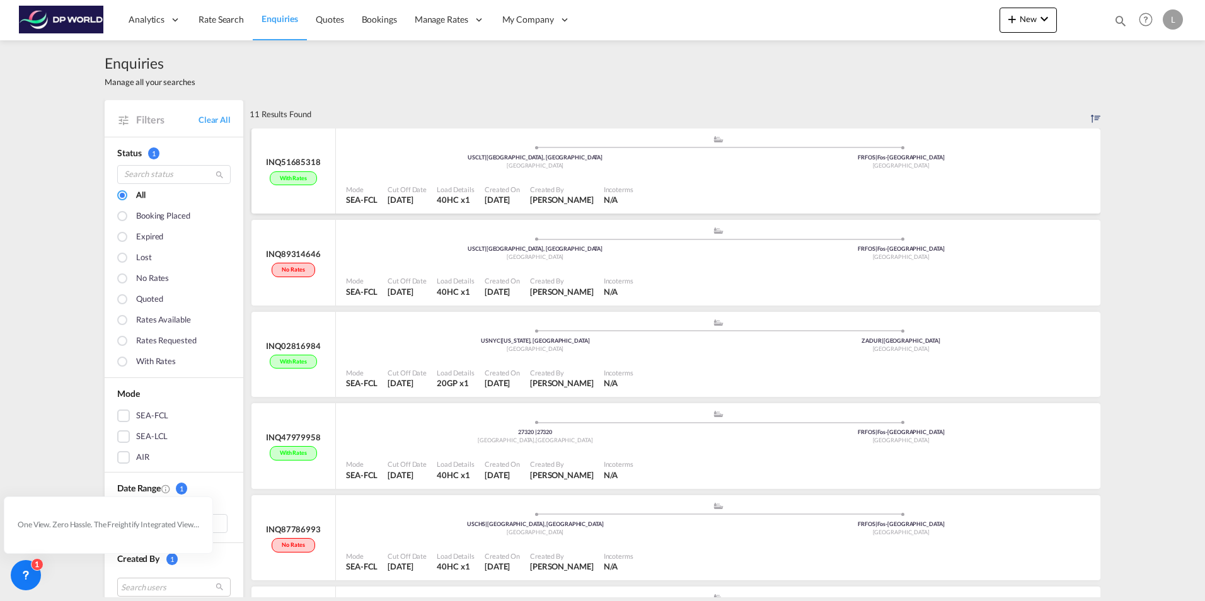
click at [295, 173] on div "With rates" at bounding box center [293, 178] width 47 height 14
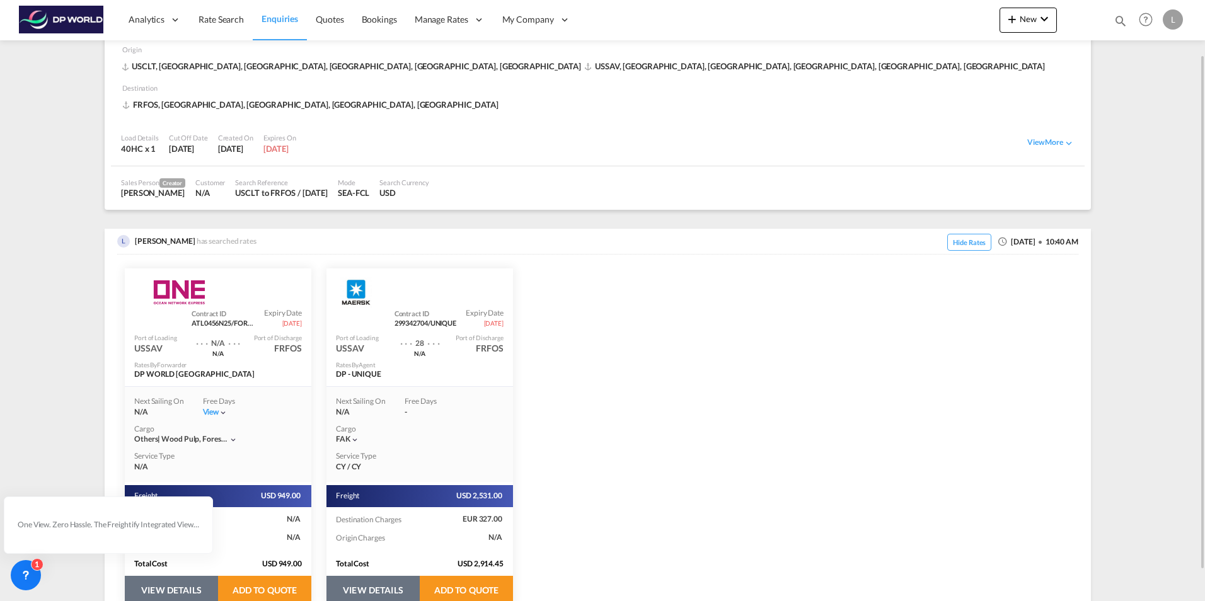
scroll to position [98, 0]
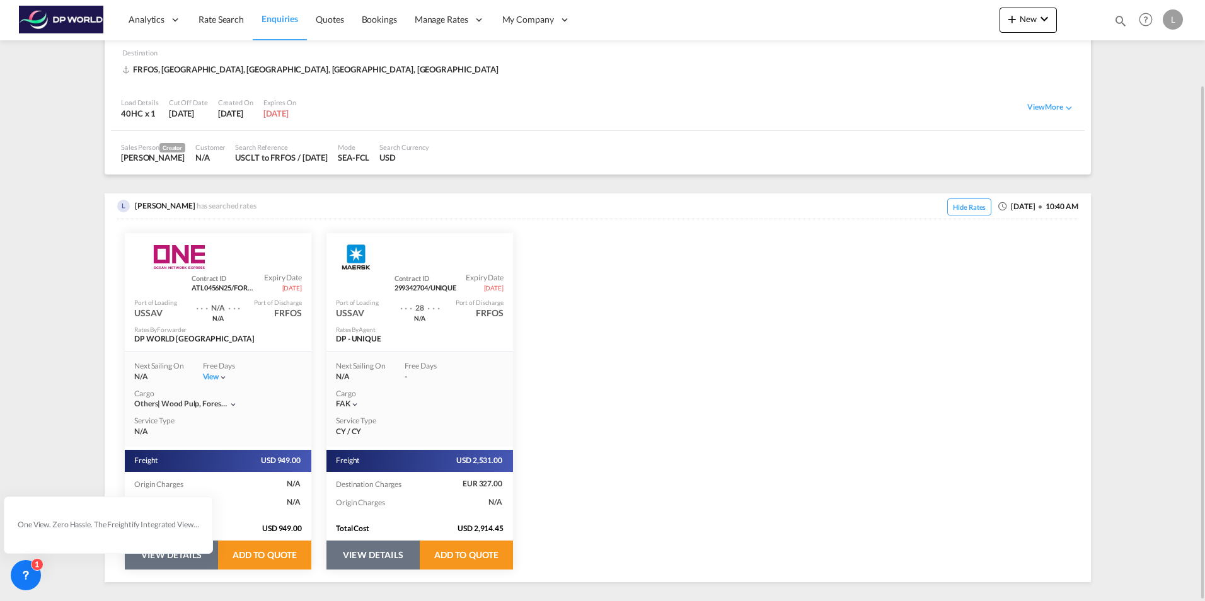
click at [163, 560] on button "VIEW DETAILS" at bounding box center [171, 555] width 93 height 29
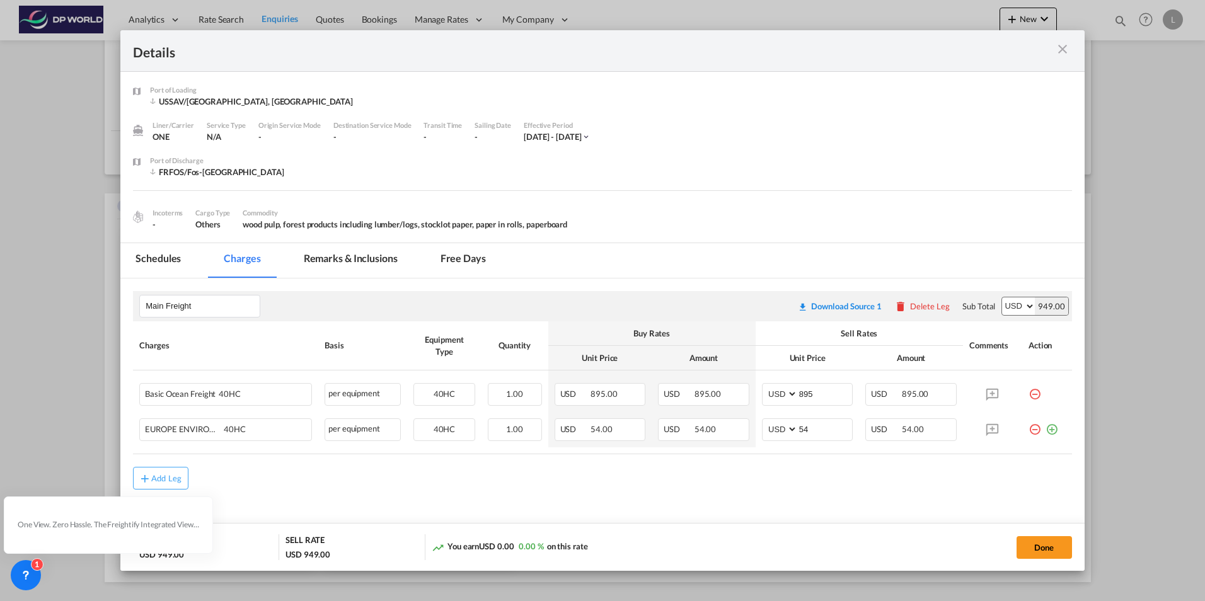
click at [340, 255] on md-tab-item "Remarks & Inclusions" at bounding box center [351, 260] width 124 height 35
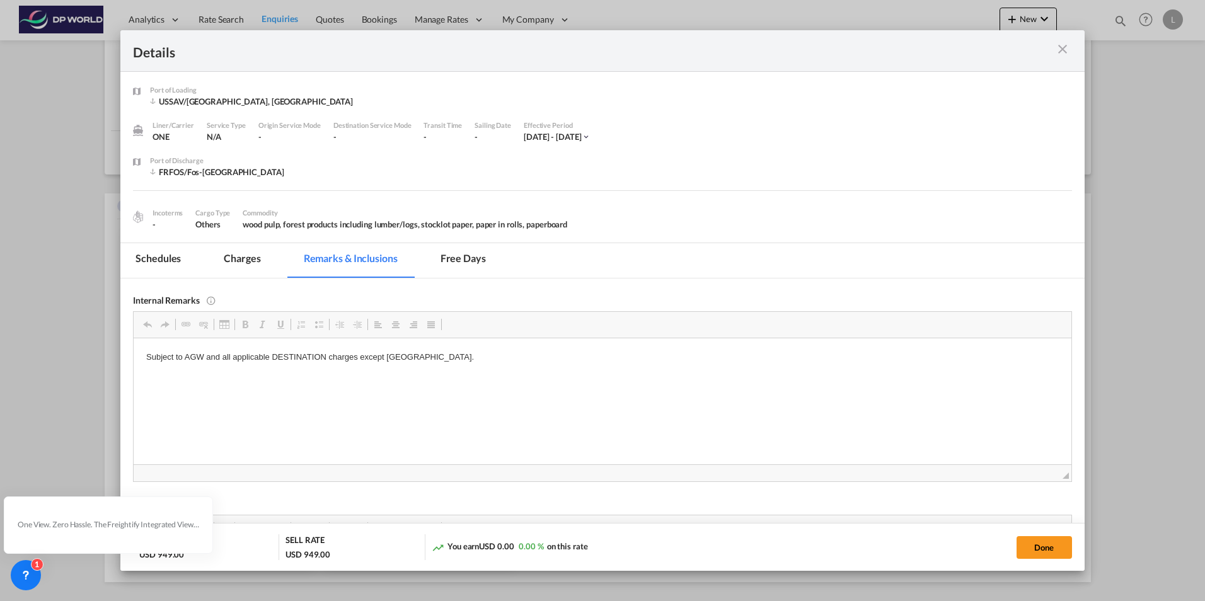
scroll to position [0, 0]
click at [461, 258] on md-tab-item "Free days" at bounding box center [463, 260] width 76 height 35
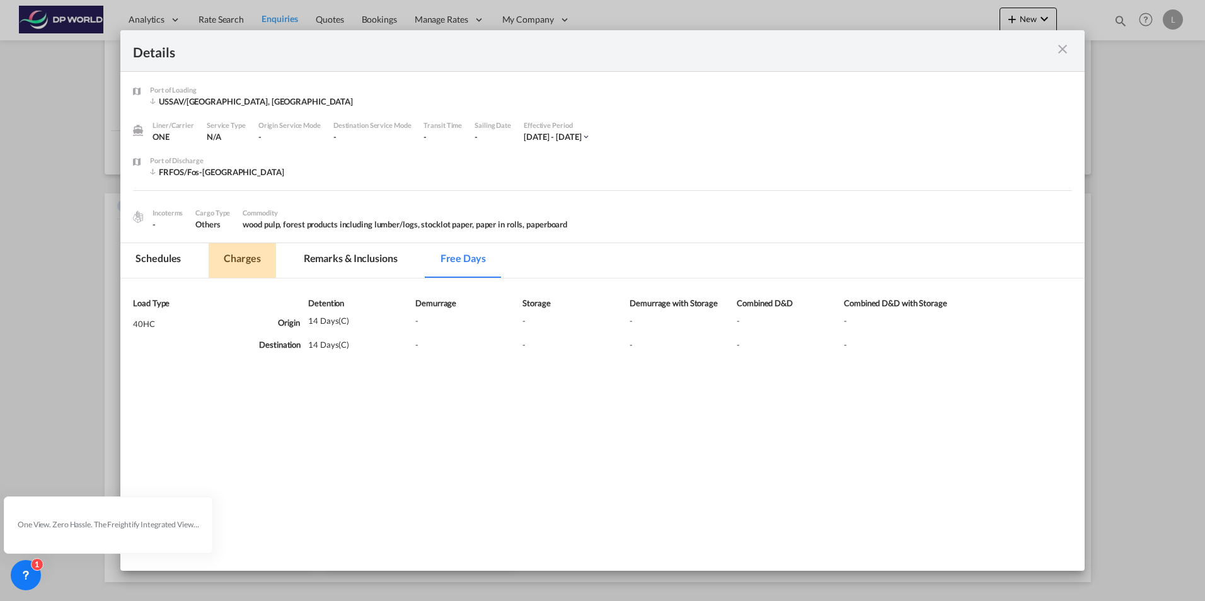
click at [243, 254] on md-tab-item "Charges" at bounding box center [242, 260] width 67 height 35
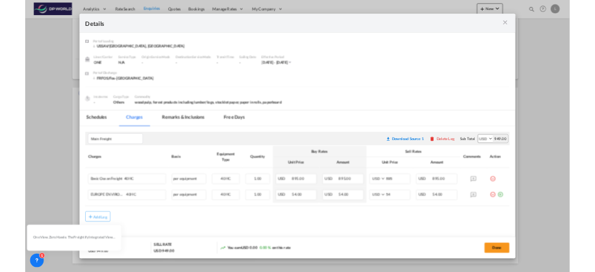
scroll to position [4, 0]
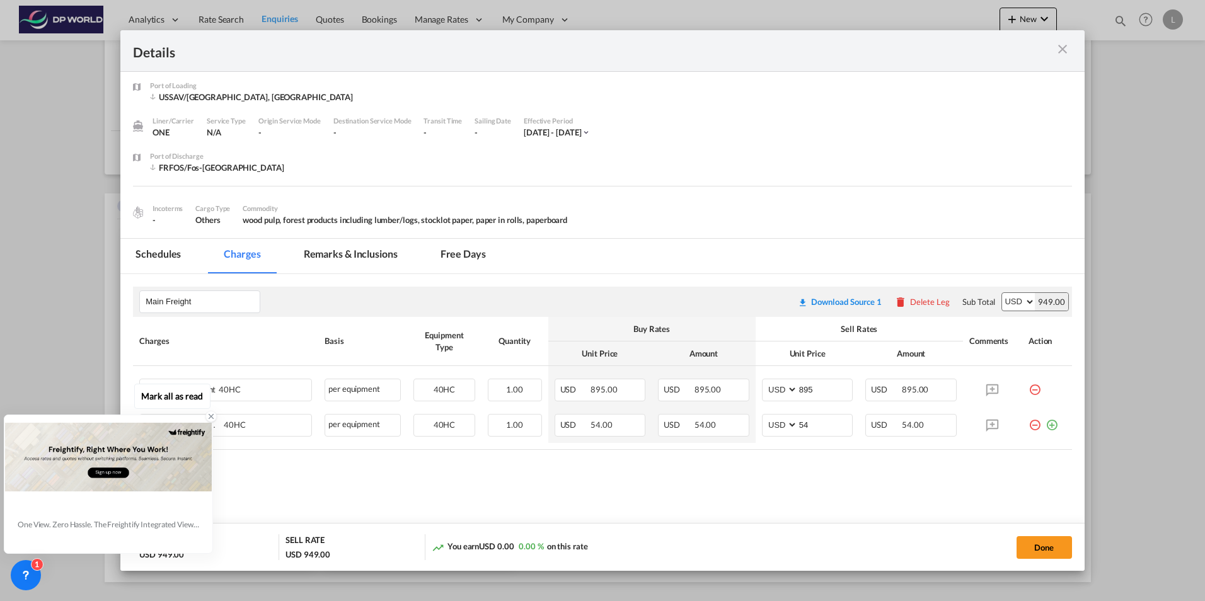
click at [210, 413] on icon at bounding box center [211, 416] width 9 height 9
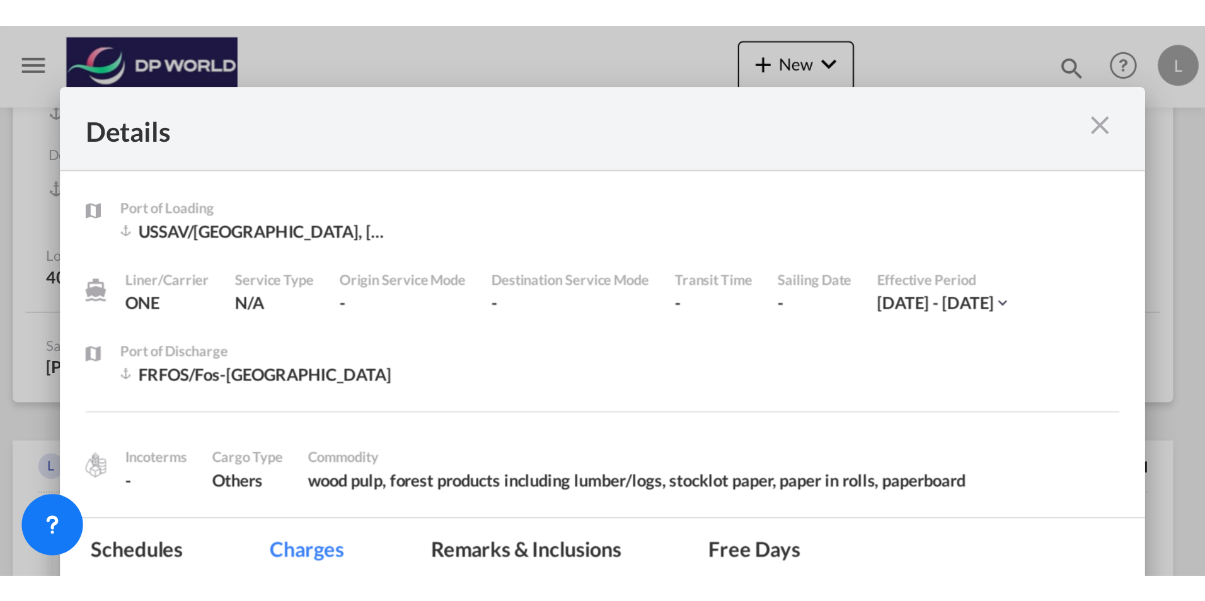
scroll to position [98, 0]
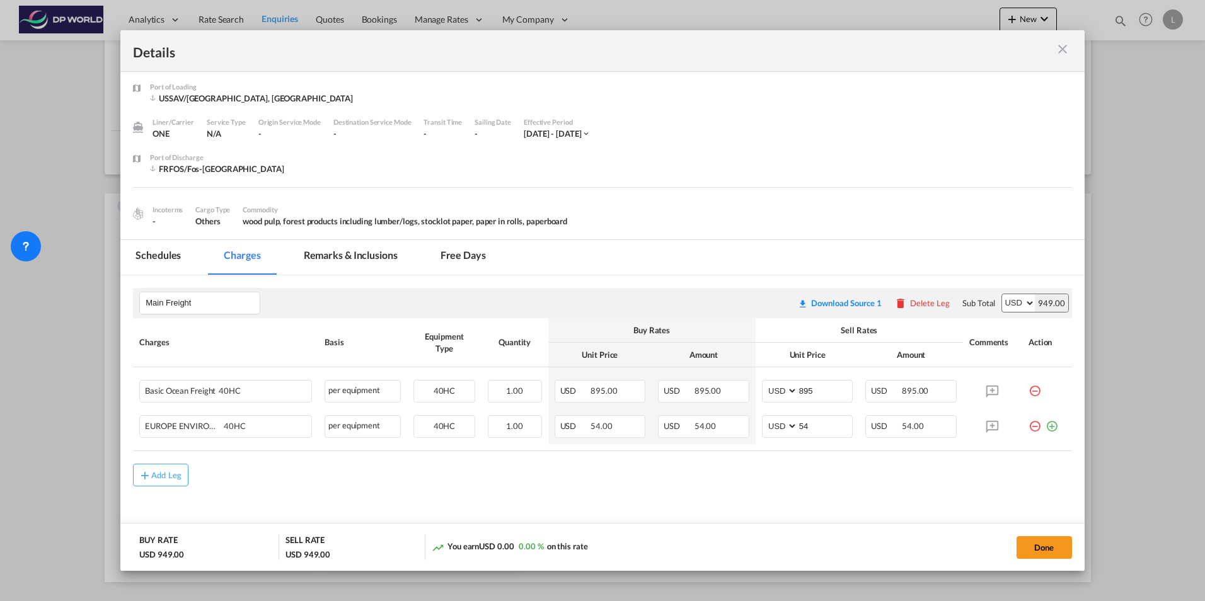
click at [359, 258] on md-tab-item "Remarks & Inclusions" at bounding box center [351, 257] width 124 height 35
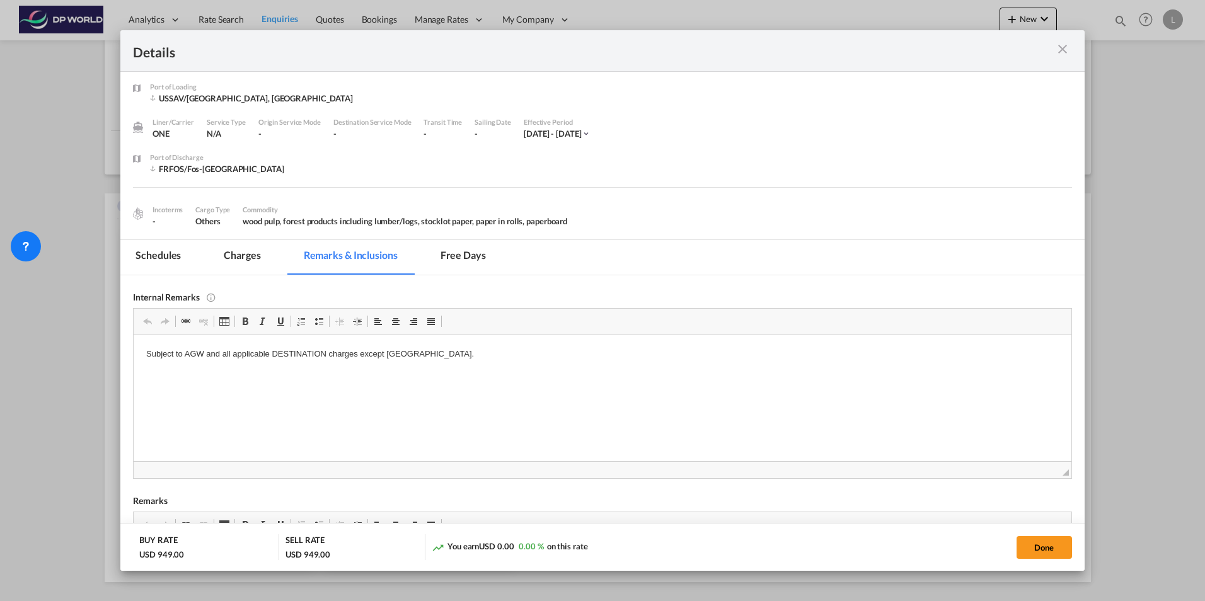
click at [149, 252] on md-tab-item "Schedules" at bounding box center [158, 257] width 76 height 35
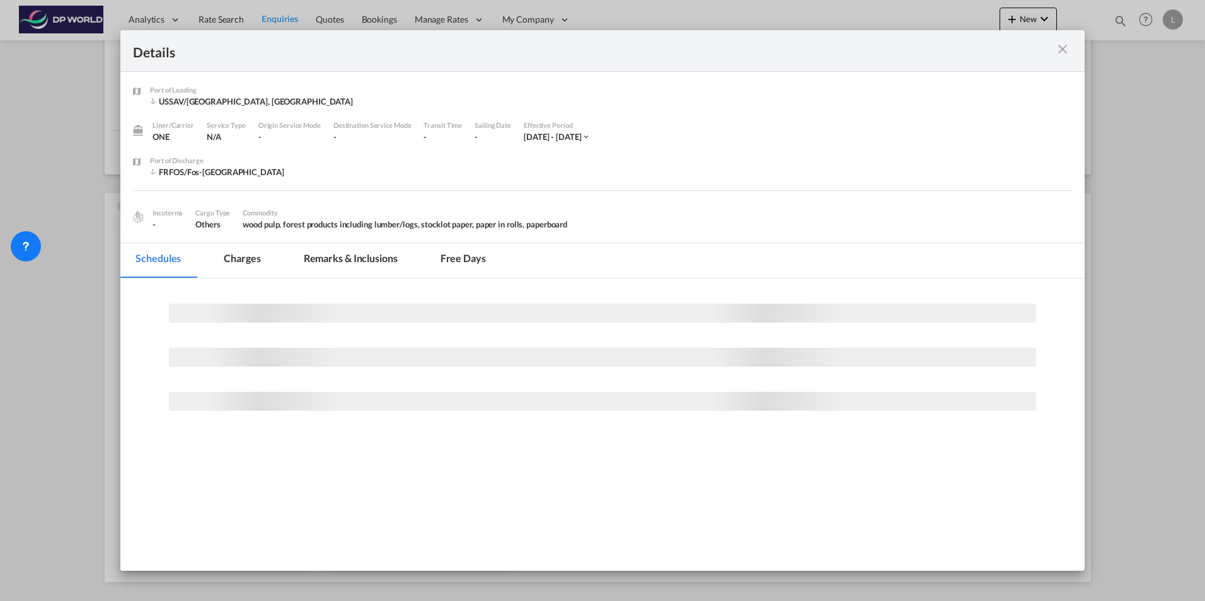
scroll to position [0, 0]
click at [239, 258] on md-tab-item "Charges" at bounding box center [242, 260] width 67 height 35
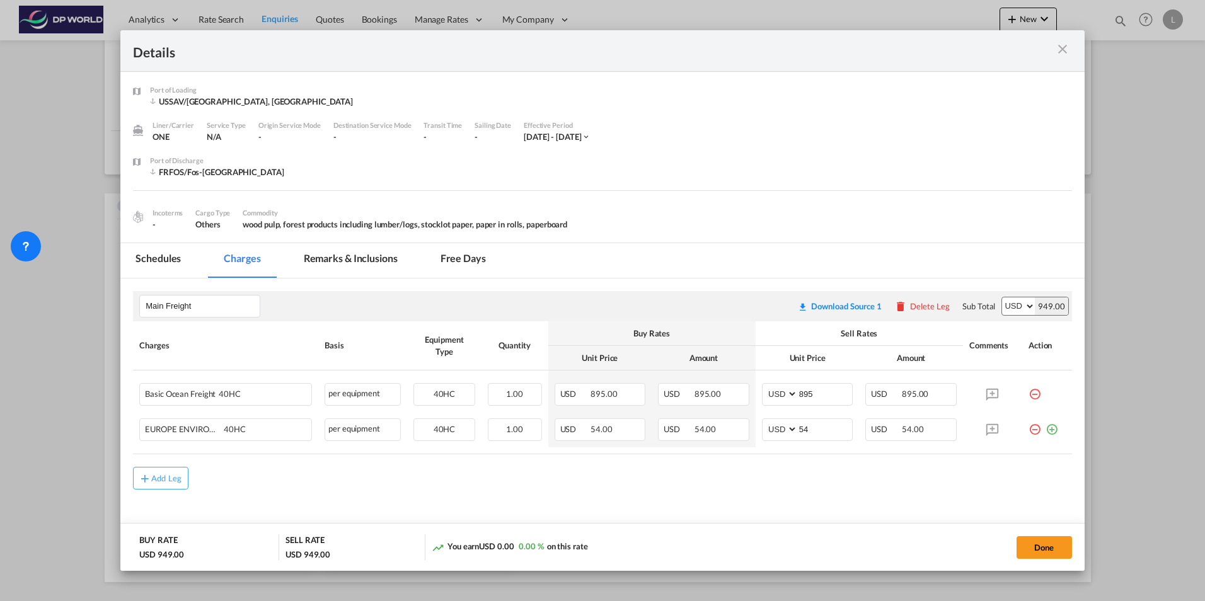
click at [357, 260] on md-tab-item "Remarks & Inclusions" at bounding box center [351, 260] width 124 height 35
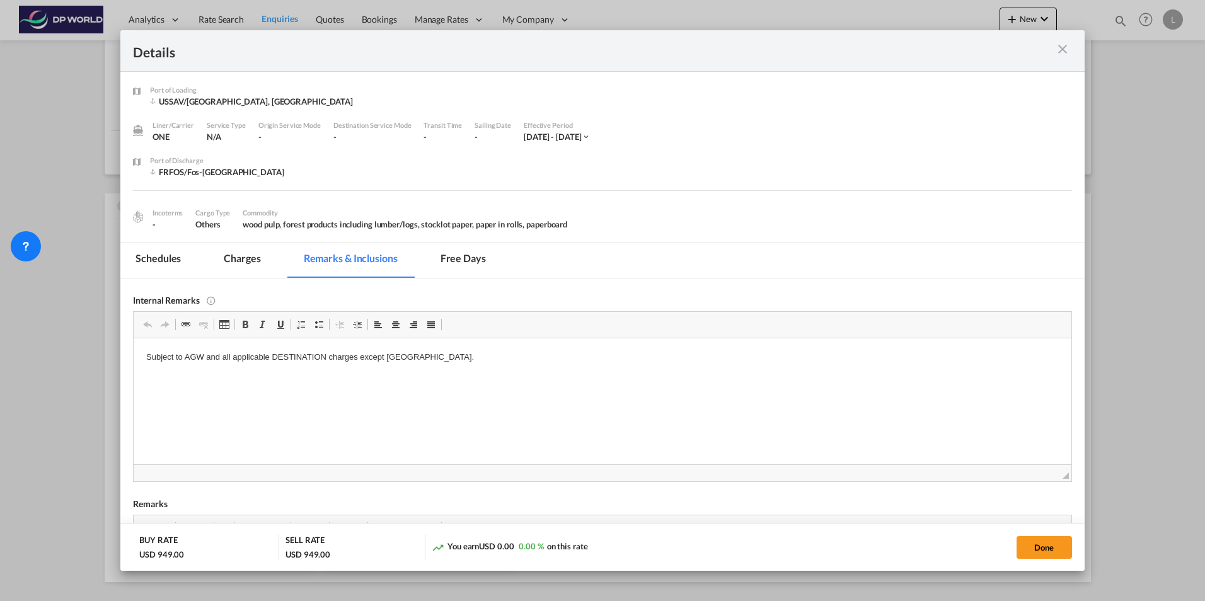
click at [238, 254] on md-tab-item "Charges" at bounding box center [242, 260] width 67 height 35
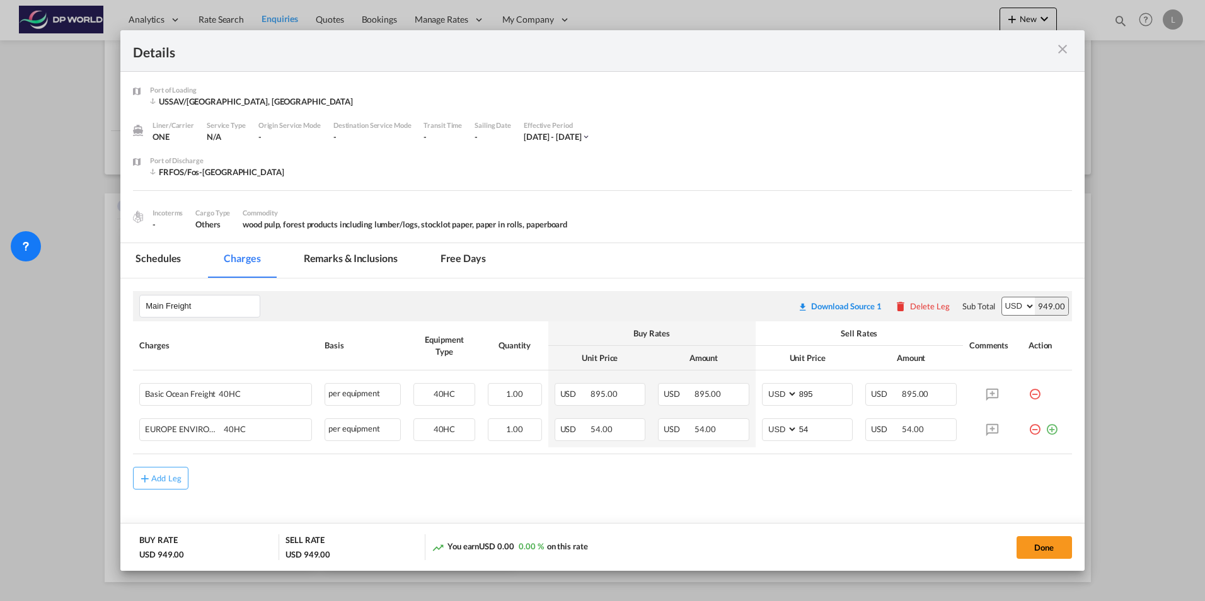
scroll to position [4, 0]
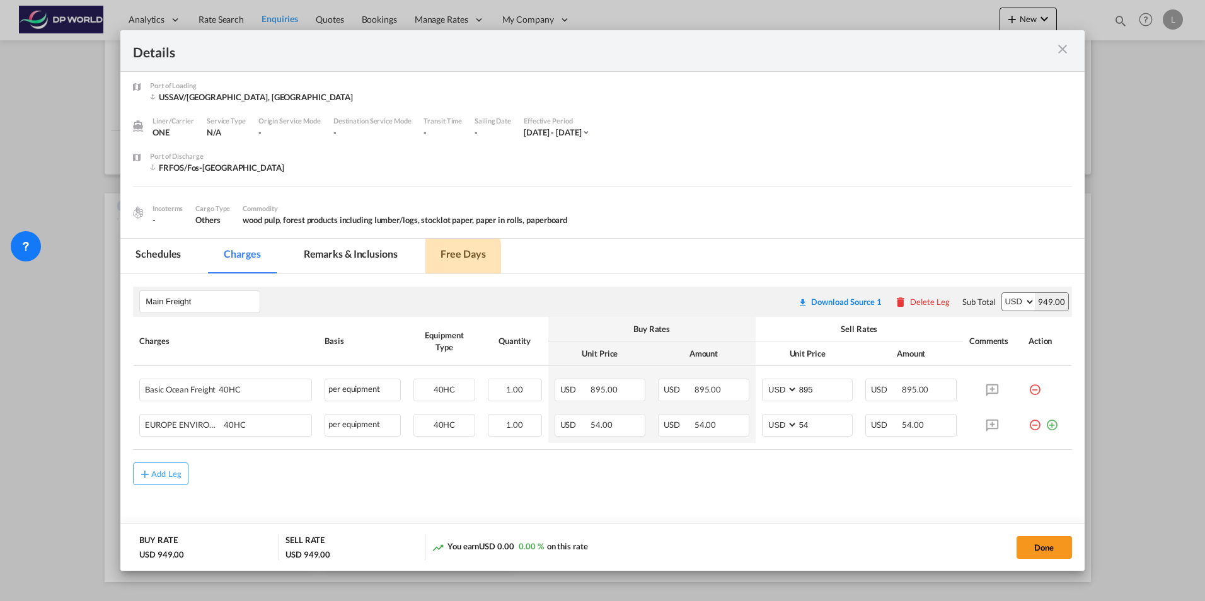
click at [450, 258] on md-tab-item "Free days" at bounding box center [463, 256] width 76 height 35
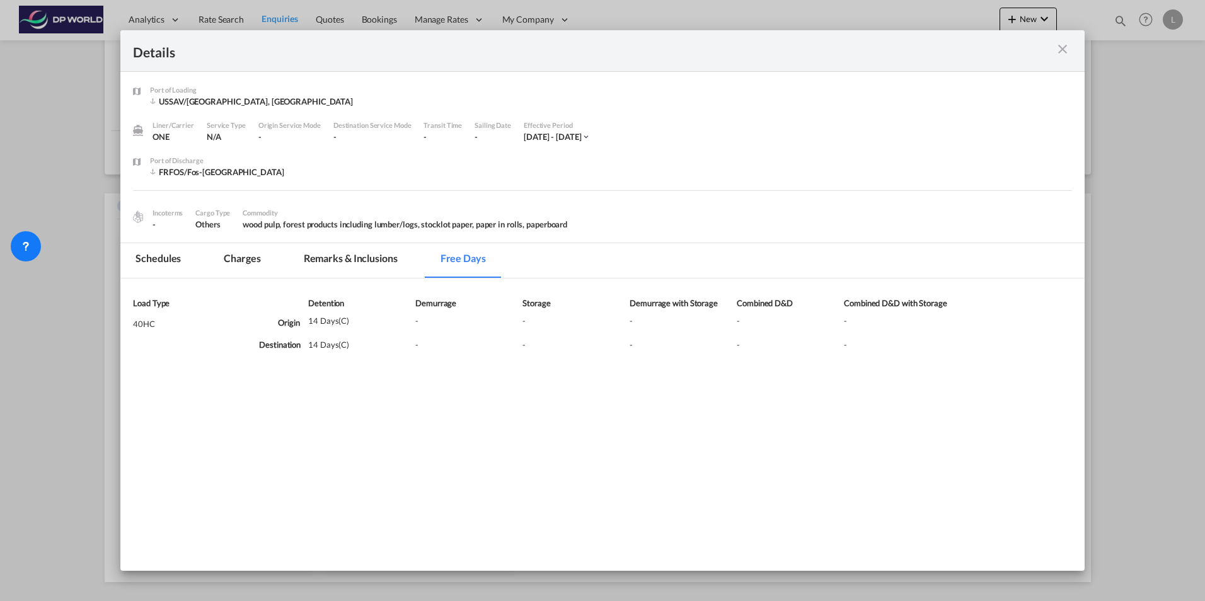
scroll to position [0, 0]
click at [242, 258] on md-tab-item "Charges" at bounding box center [242, 260] width 67 height 35
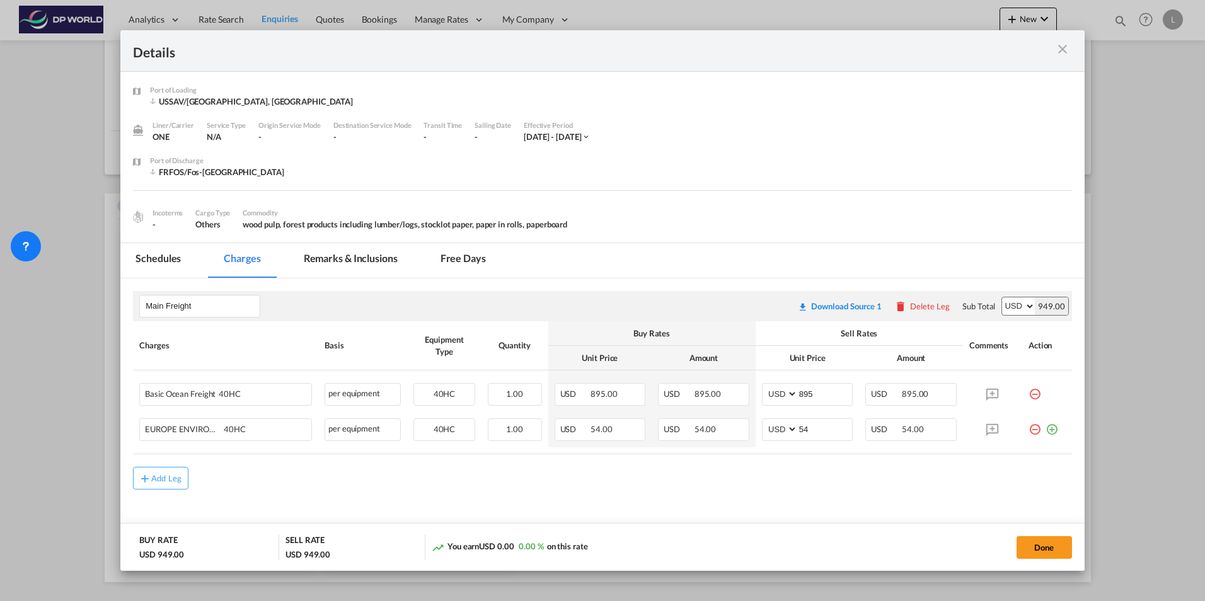
click at [89, 163] on div "Details Port of [GEOGRAPHIC_DATA] USSAV/Savannah, GA Liner/Carrier ONE Service …" at bounding box center [602, 300] width 1205 height 601
click at [1057, 45] on md-icon "icon-close m-3 fg-AAA8AD cursor" at bounding box center [1062, 49] width 15 height 15
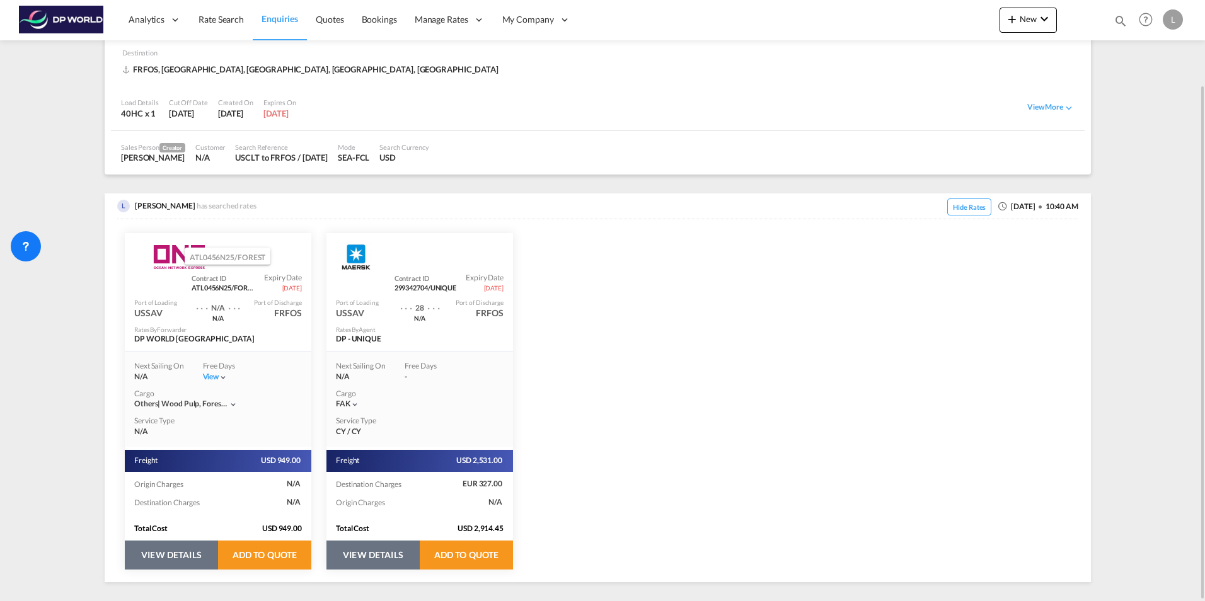
click at [203, 287] on span "ATL0456N25/FOREST" at bounding box center [223, 287] width 63 height 9
copy span "ATL0456N25"
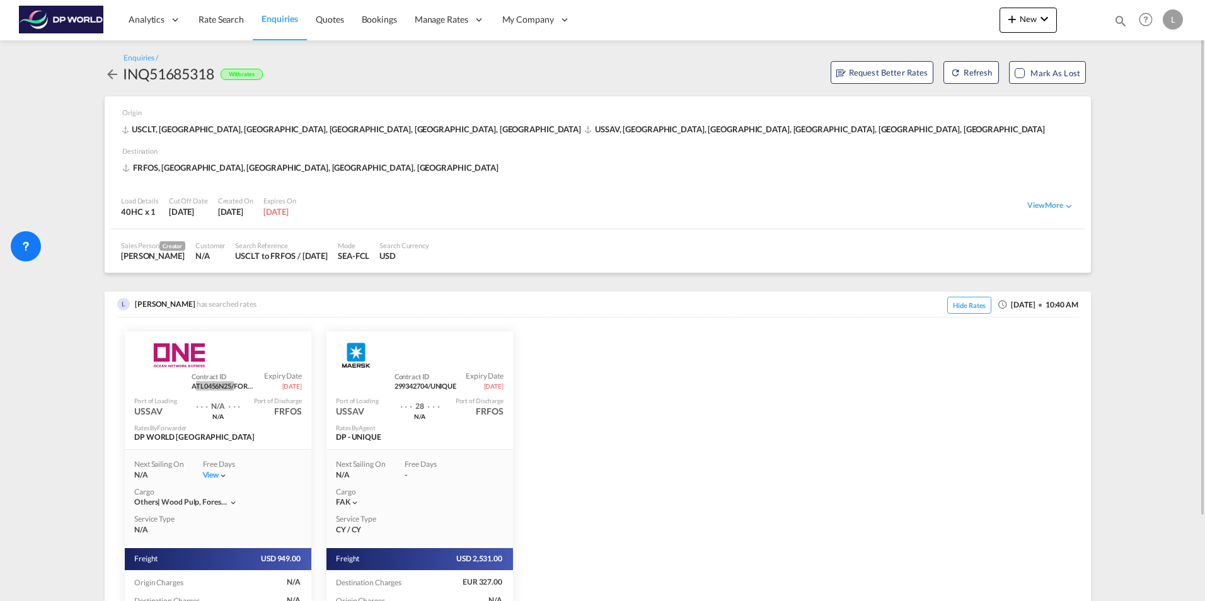
scroll to position [98, 0]
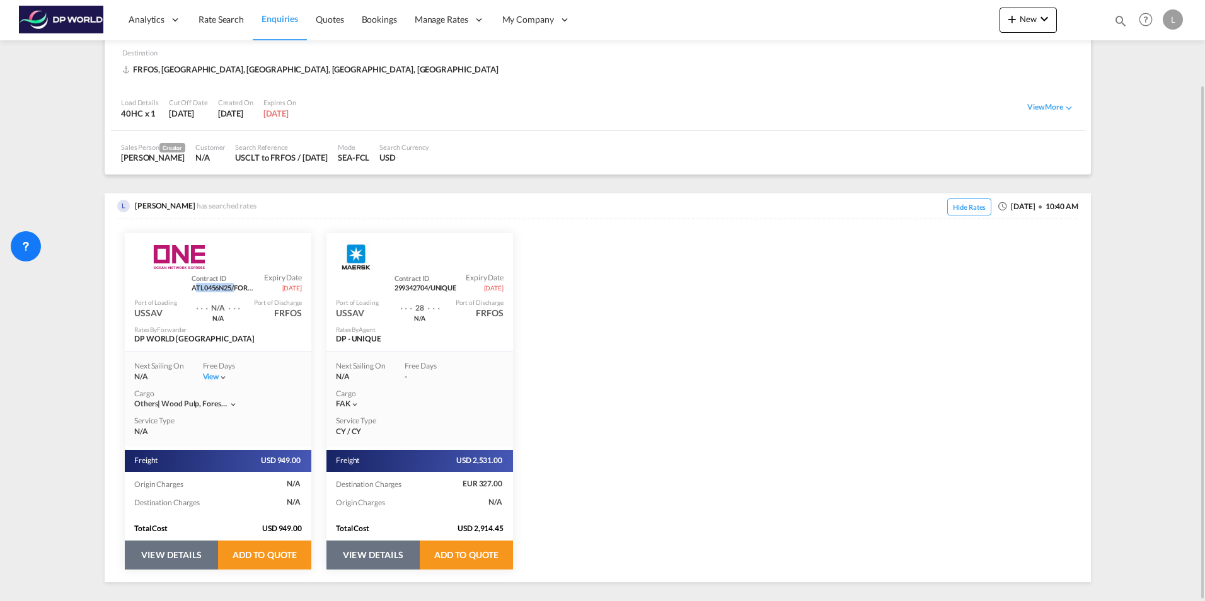
click at [180, 549] on button "VIEW DETAILS" at bounding box center [171, 555] width 93 height 29
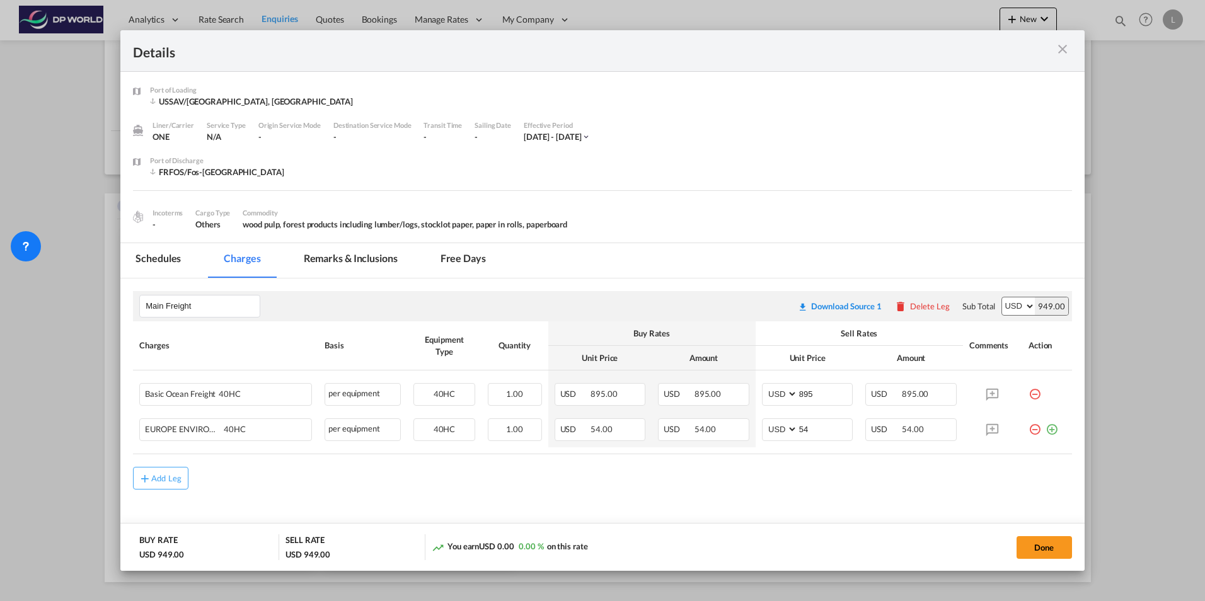
click at [451, 256] on md-tab-item "Free days" at bounding box center [463, 260] width 76 height 35
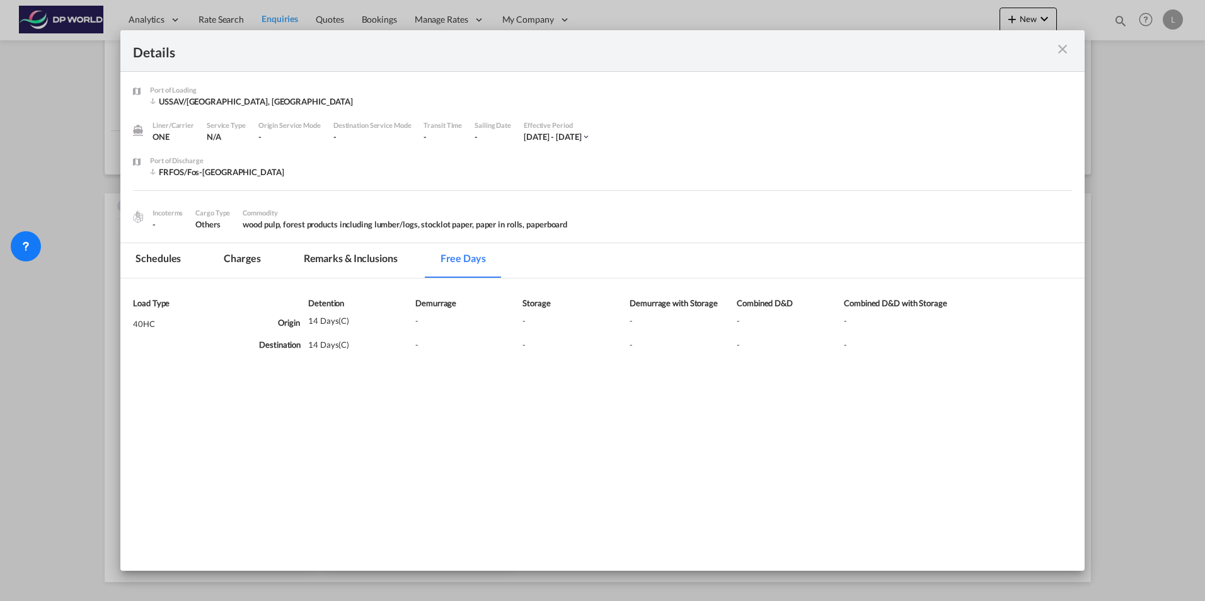
click at [1058, 45] on md-icon "icon-close m-3 fg-AAA8AD cursor" at bounding box center [1062, 49] width 15 height 15
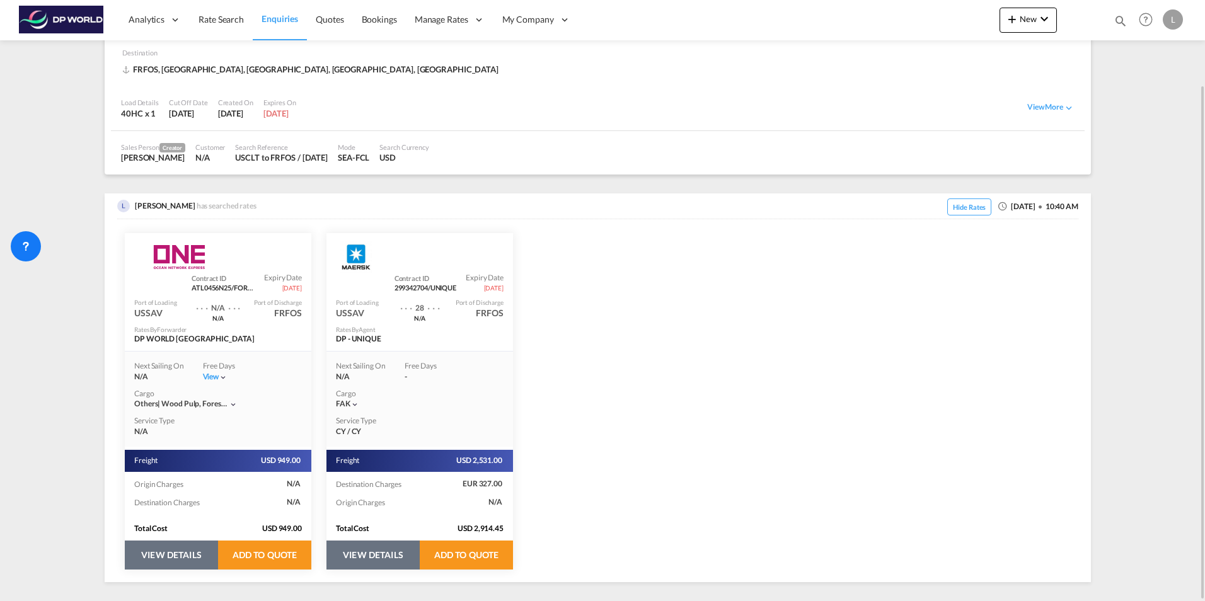
click at [718, 270] on div "ONE Contract ID ATL0456N25/FOREST Expiry Date [DATE] Port of Loading USSAV . . …" at bounding box center [597, 400] width 961 height 363
